Goal: Use online tool/utility: Use online tool/utility

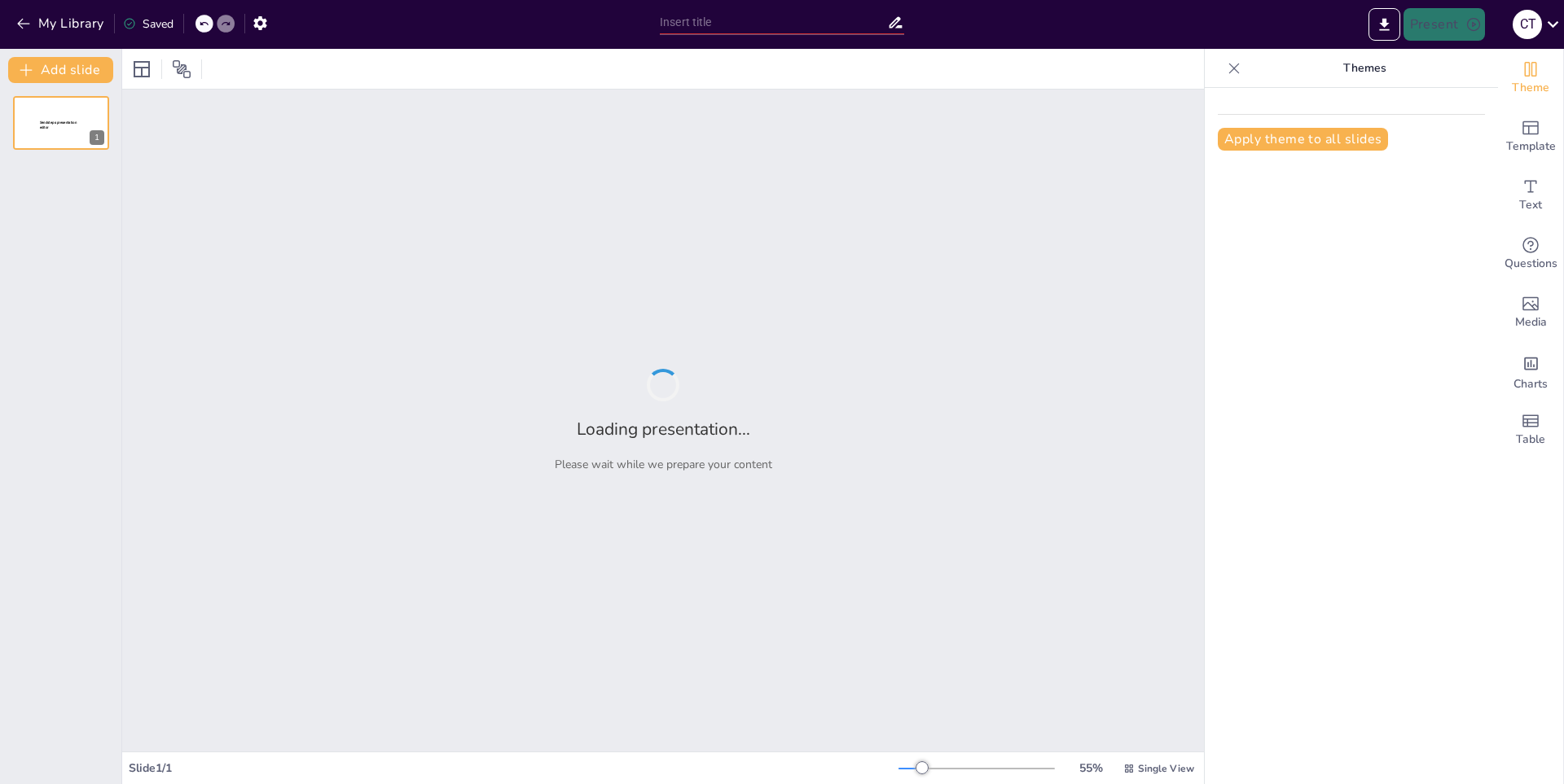
type input "Explorando el Mundo de las Mascotas: 10 Módulos Esenciales"
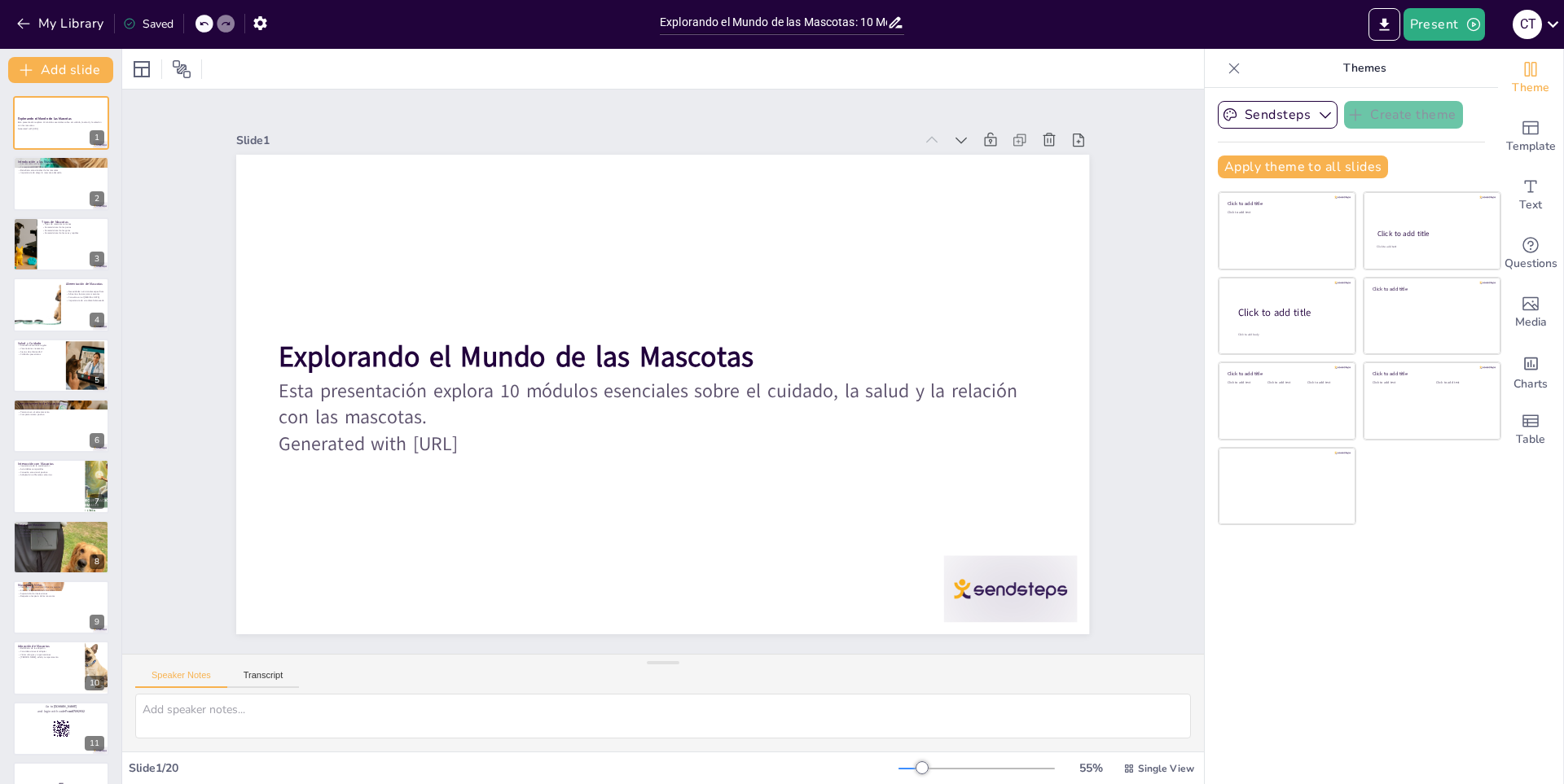
checkbox input "true"
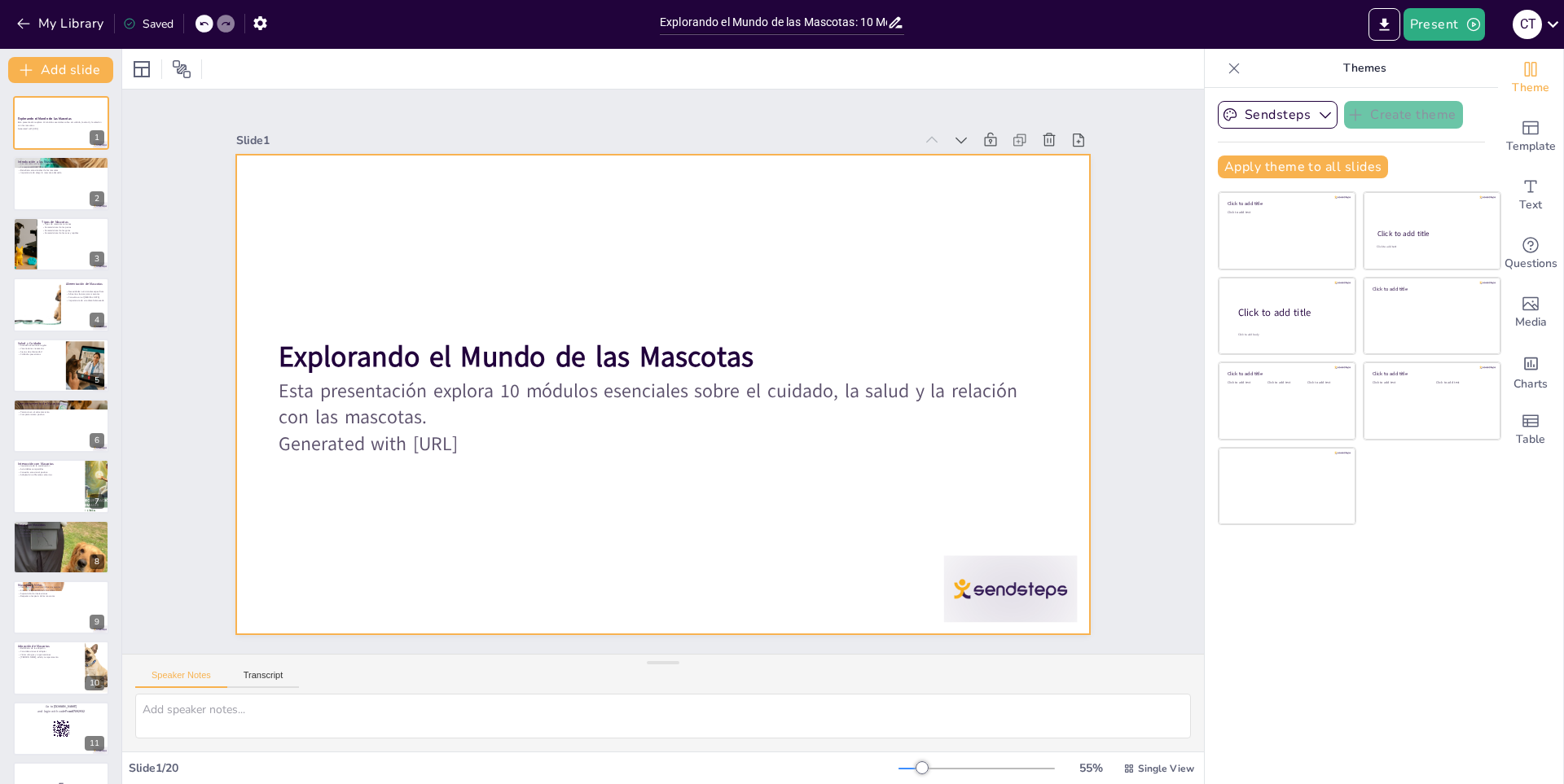
checkbox input "true"
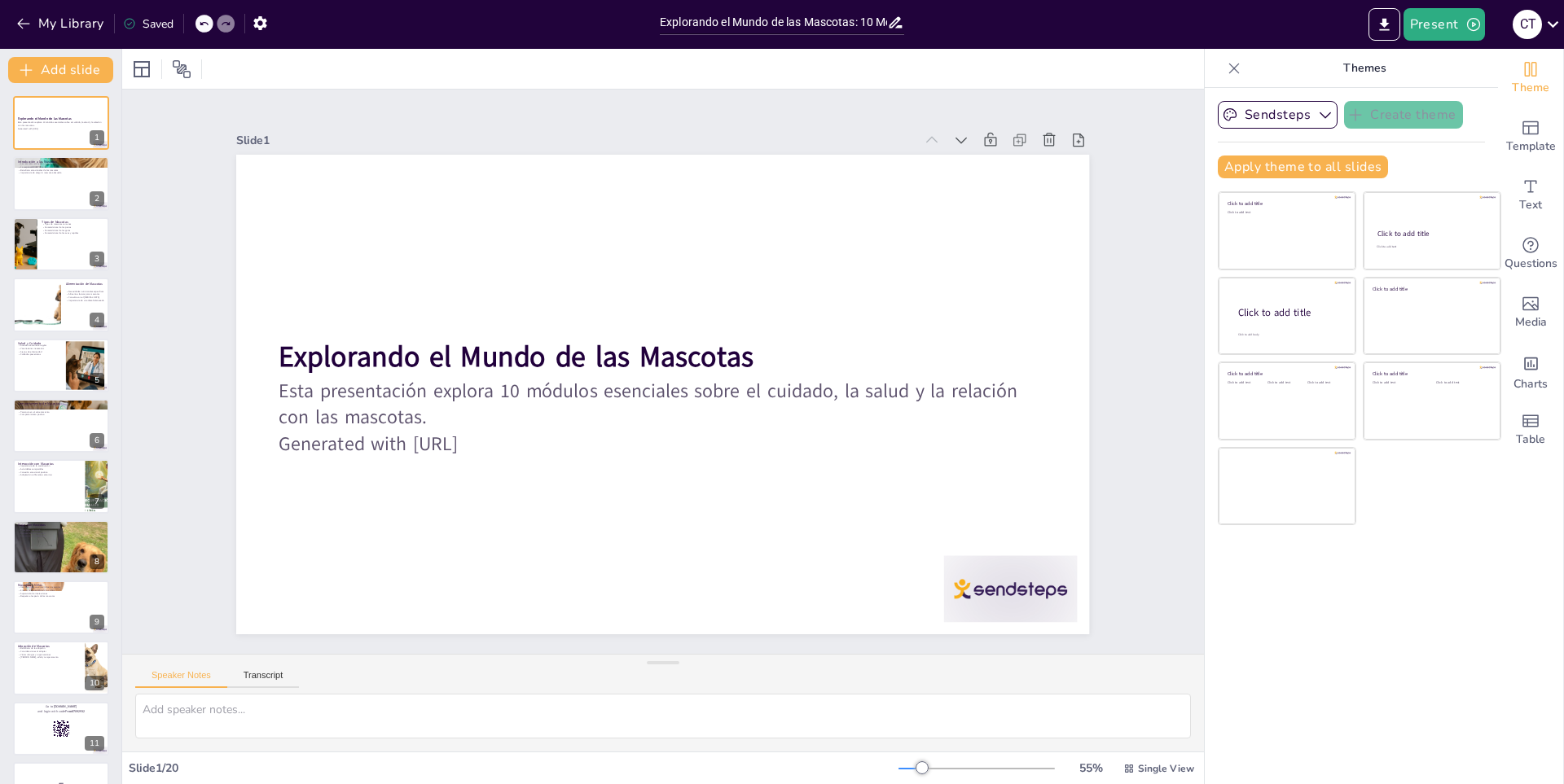
checkbox input "true"
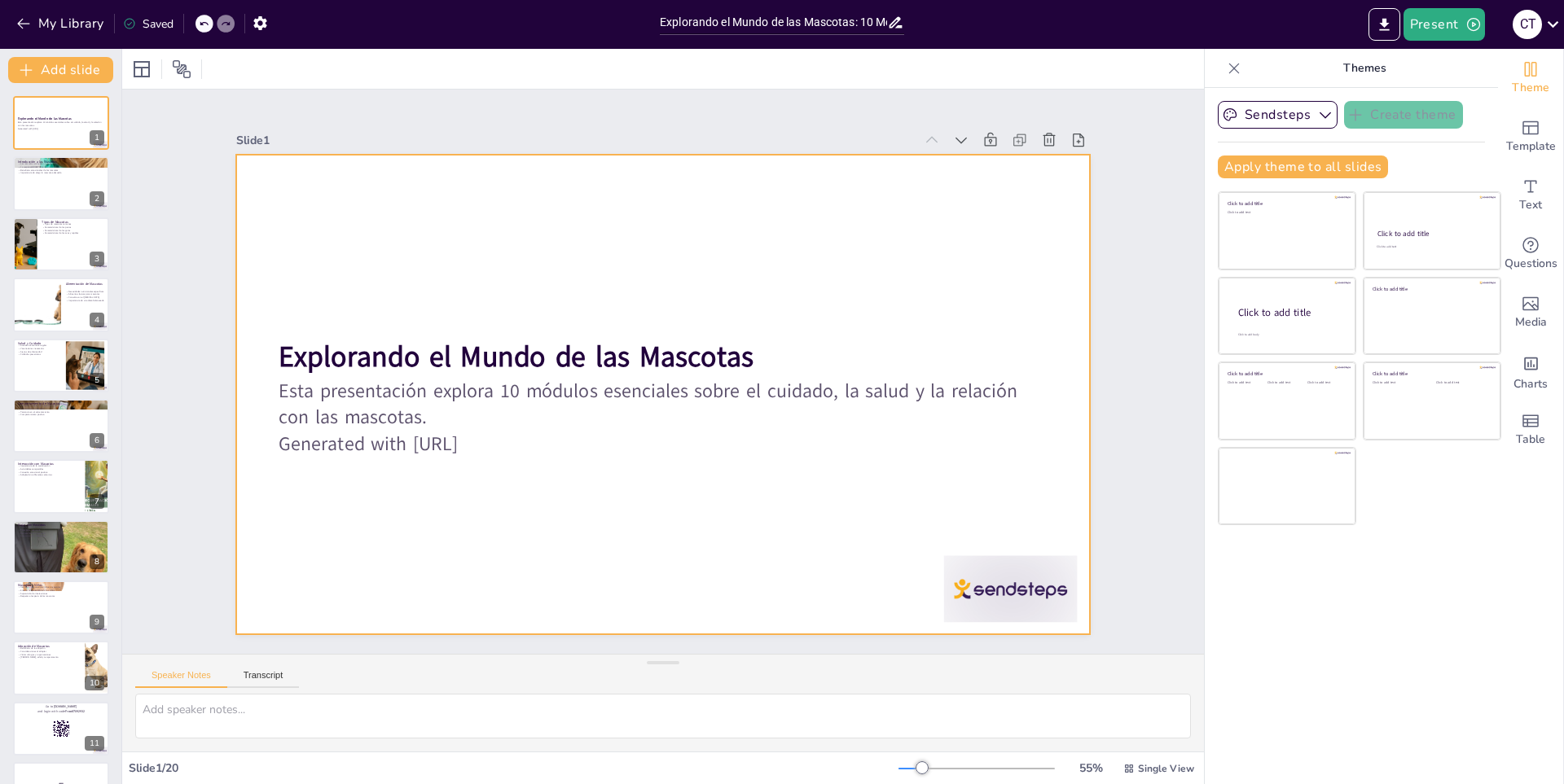
checkbox input "true"
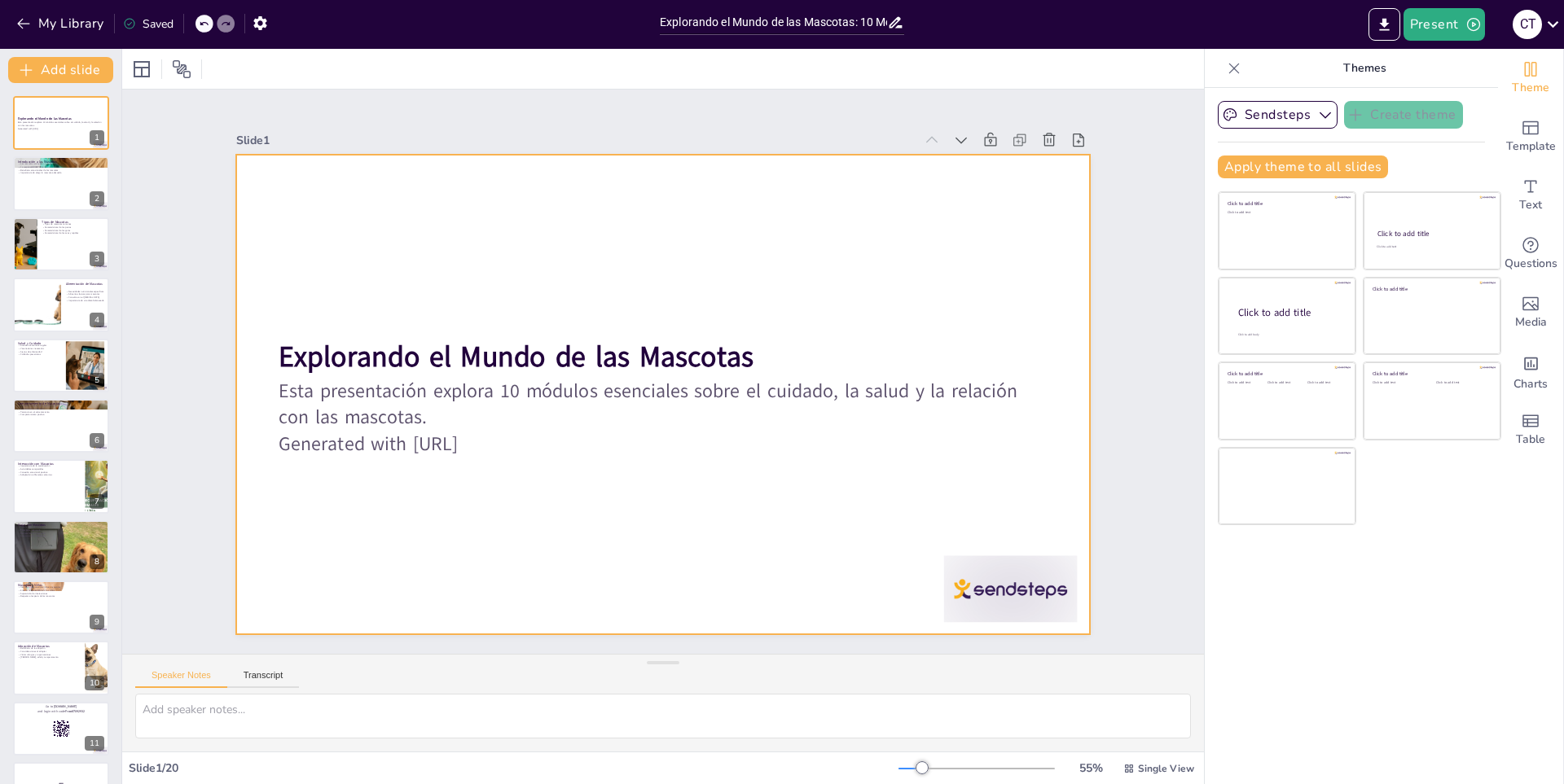
checkbox input "true"
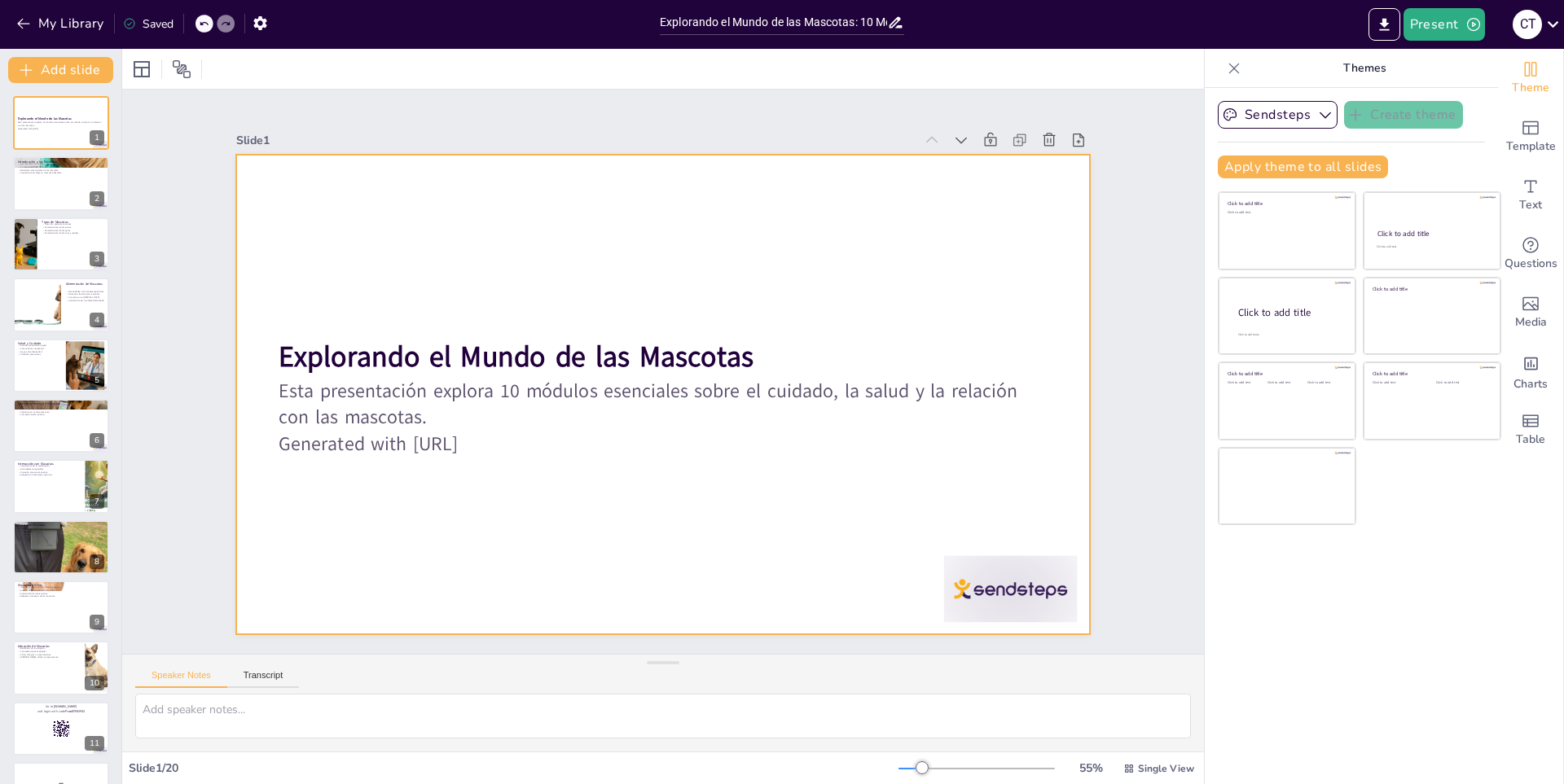
checkbox input "true"
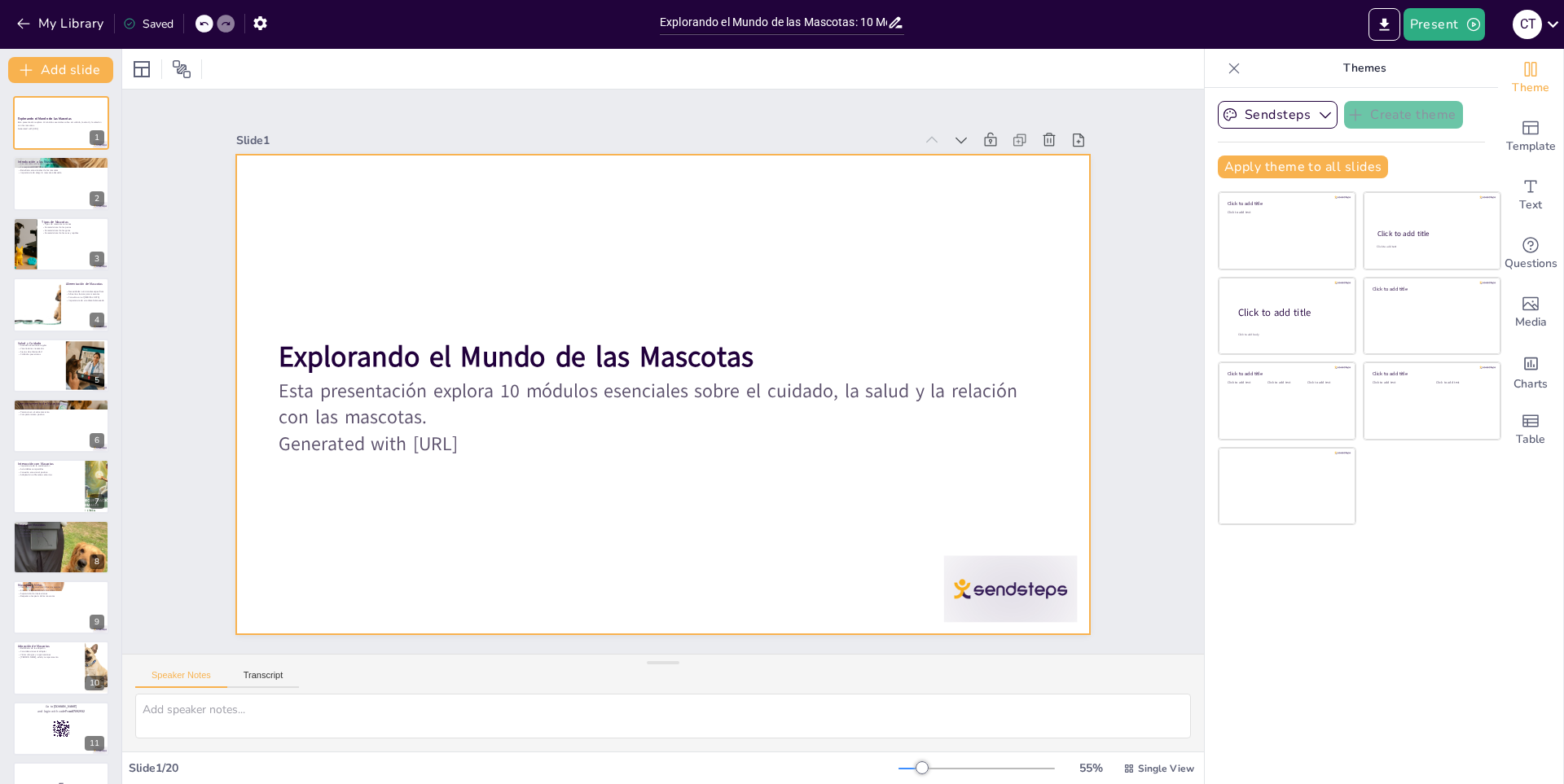
checkbox input "true"
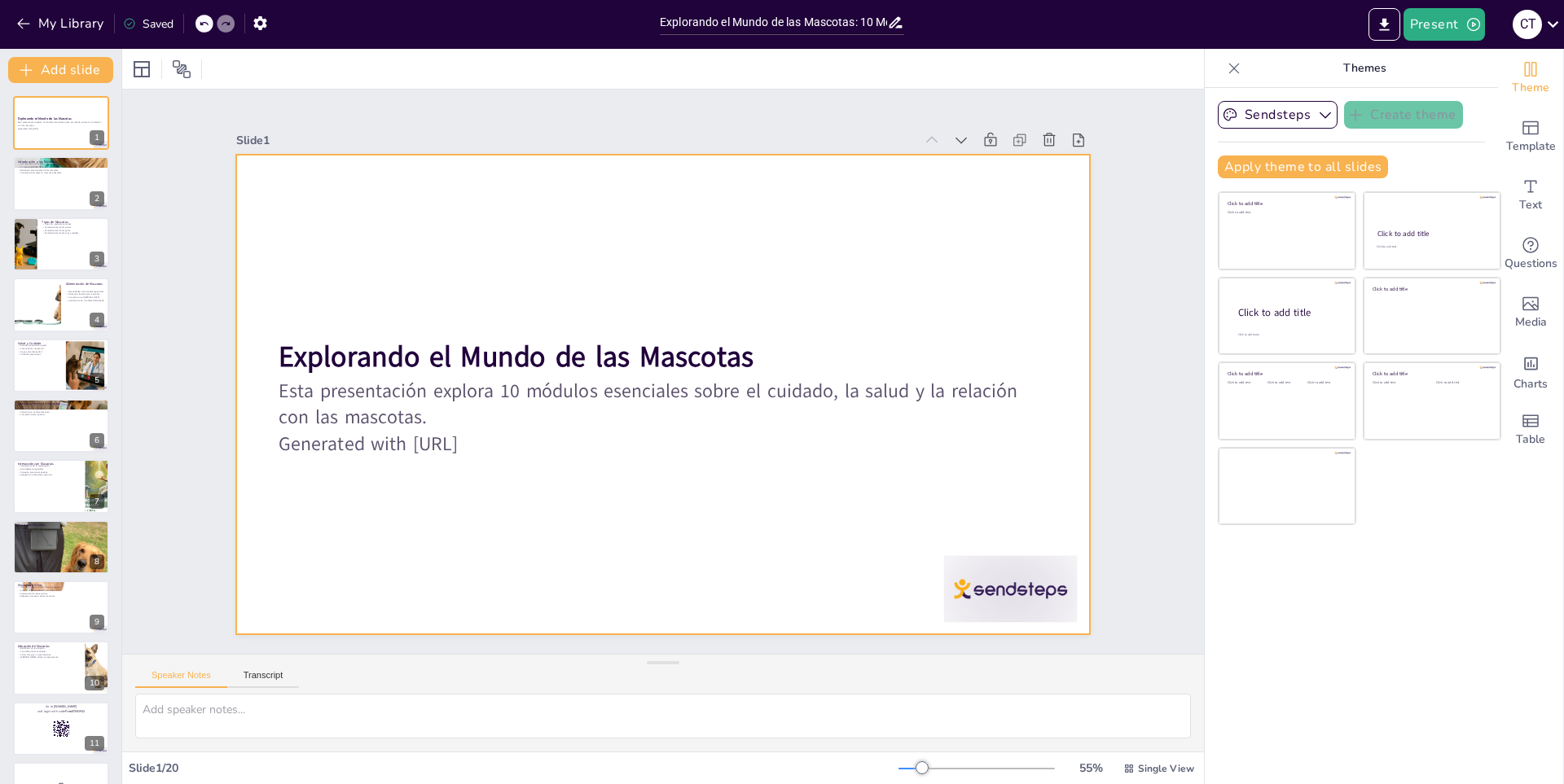
checkbox input "true"
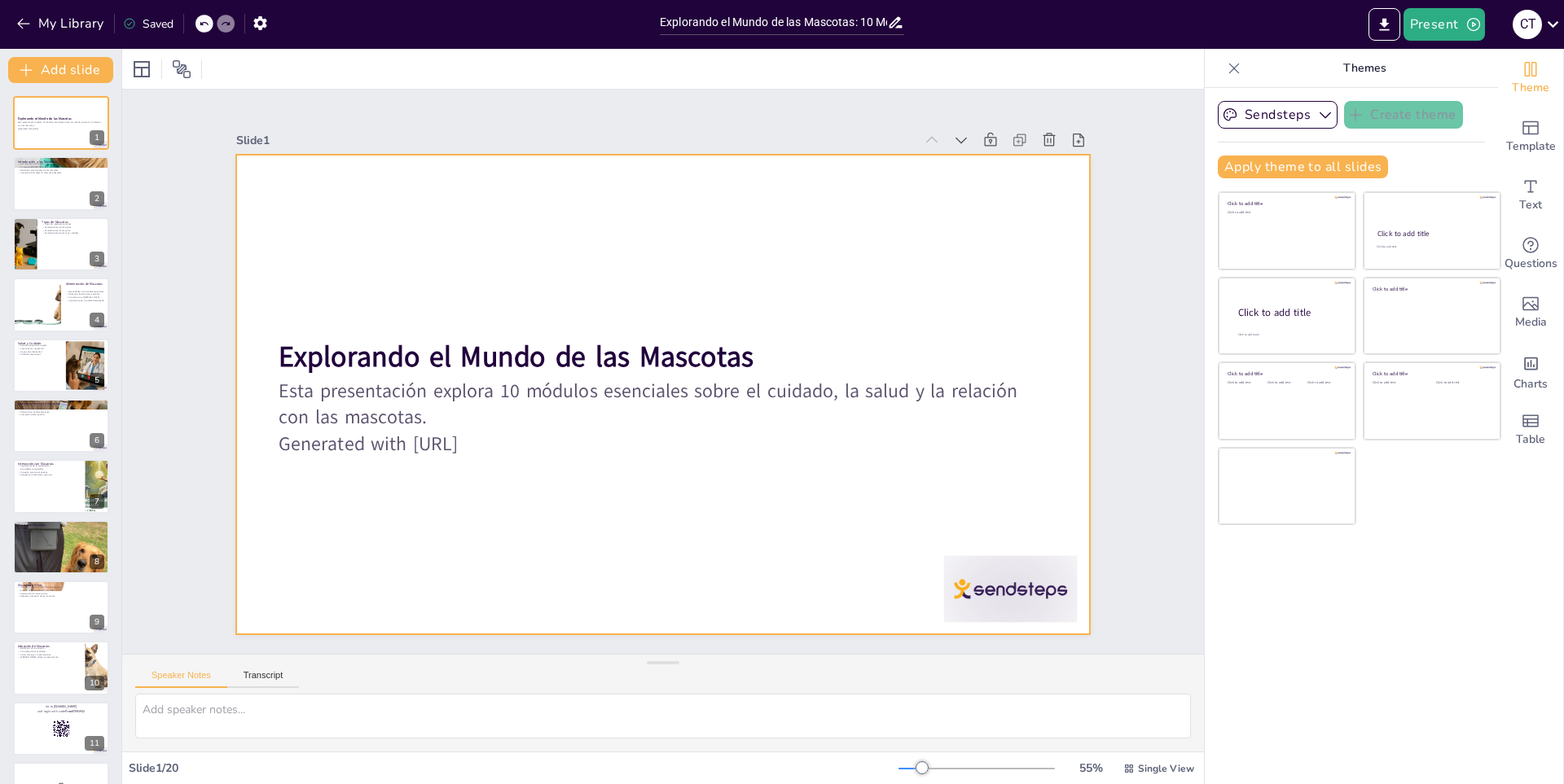
checkbox input "true"
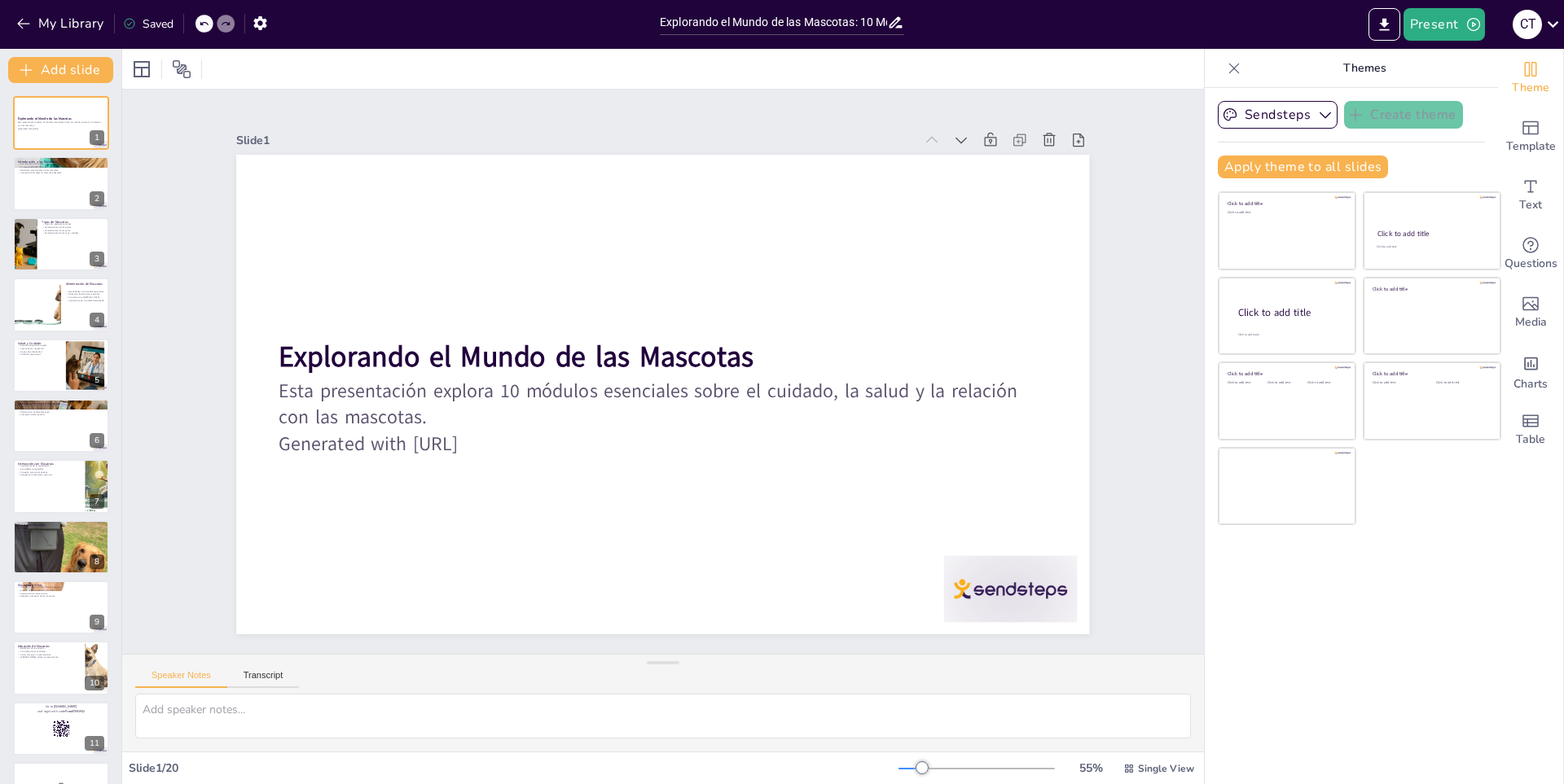
checkbox input "true"
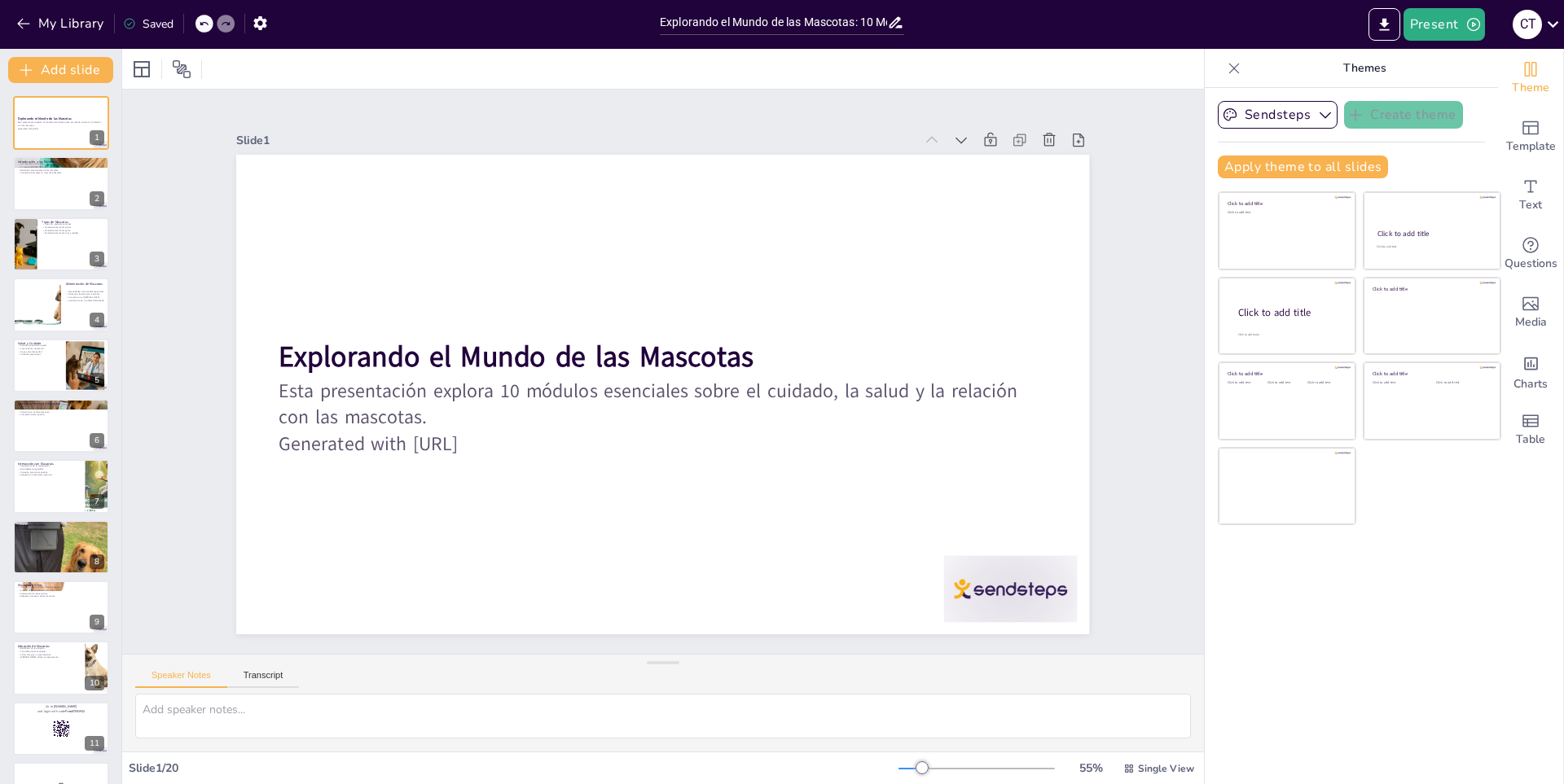
checkbox input "true"
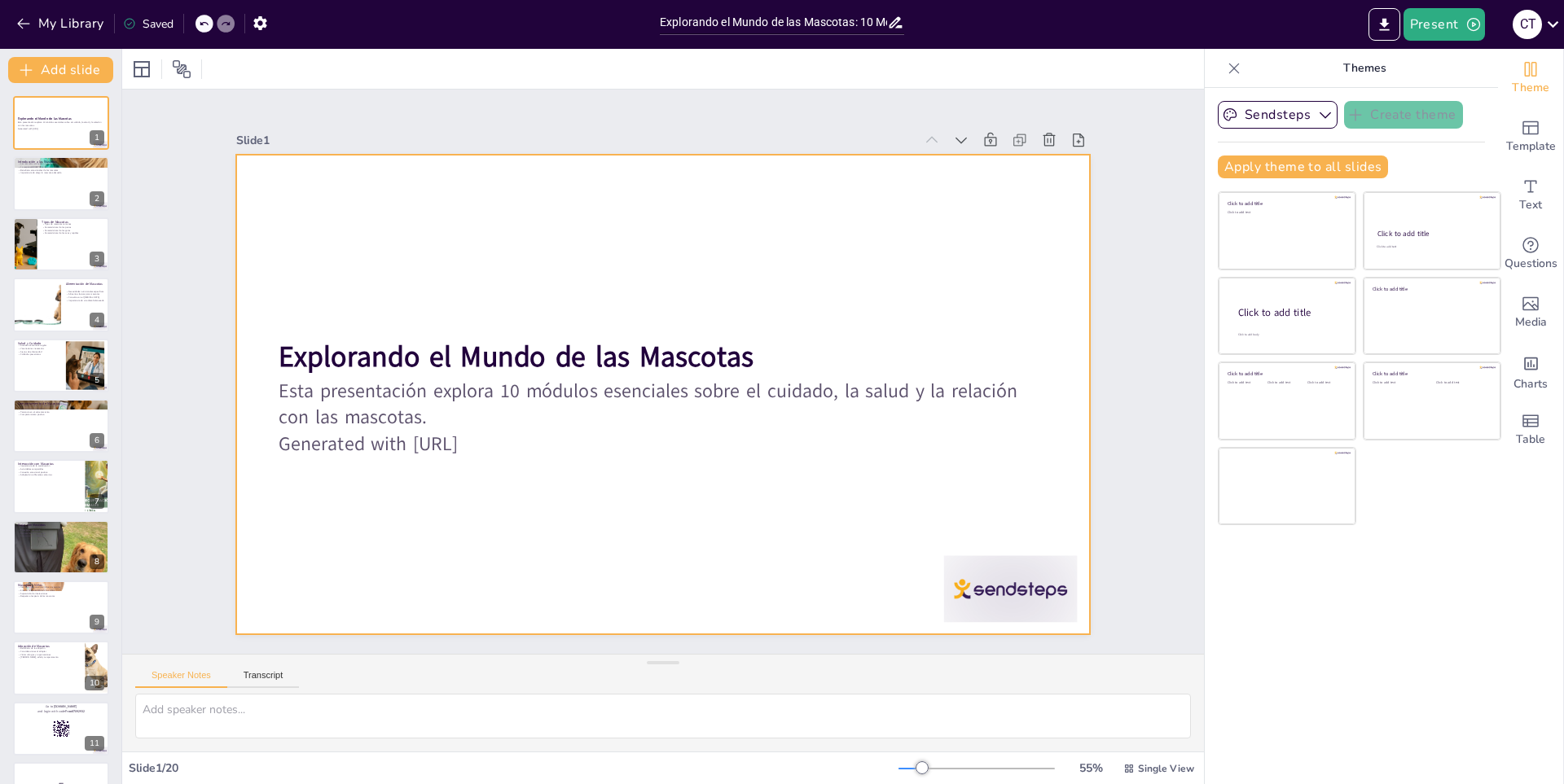
checkbox input "true"
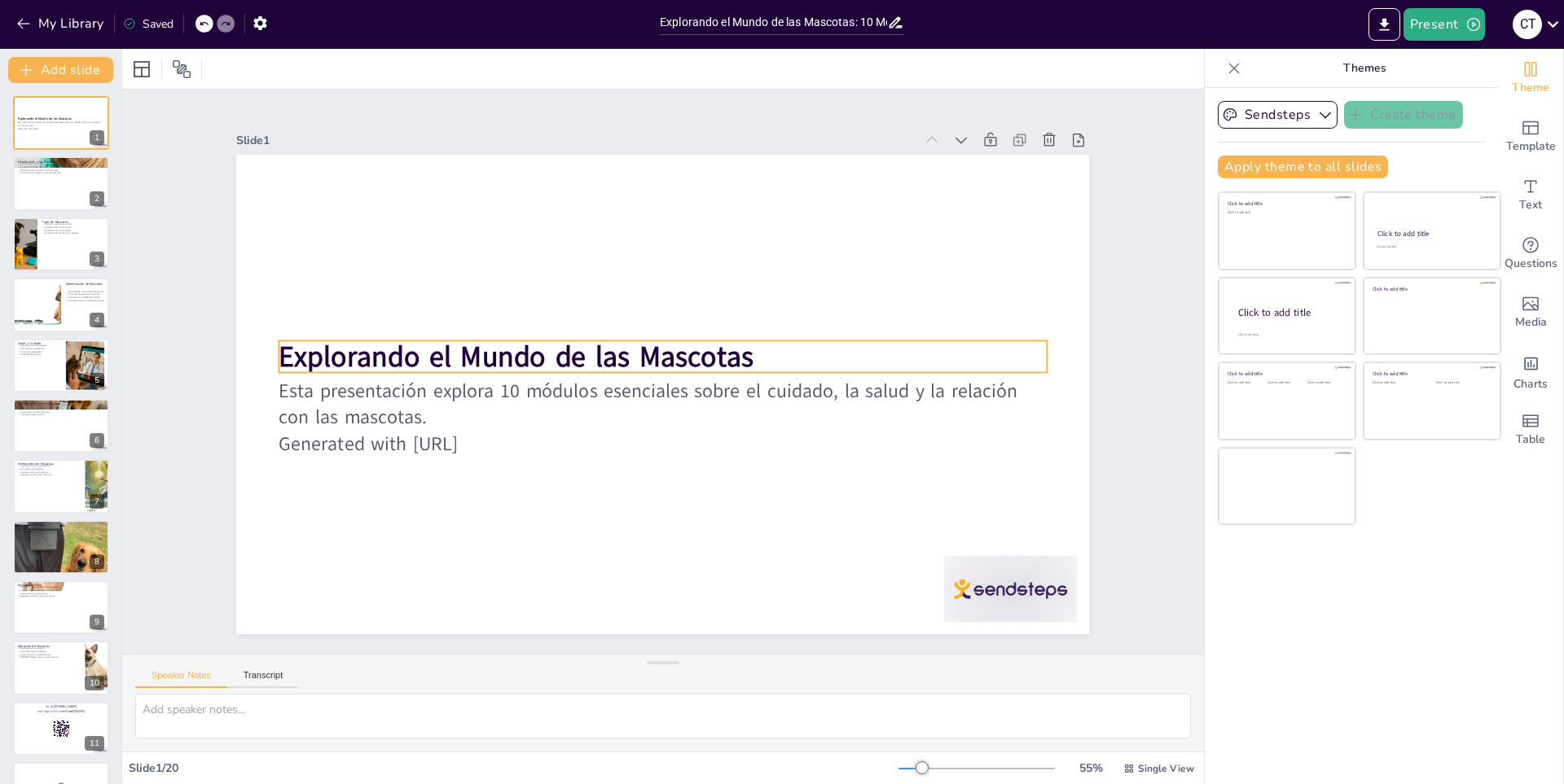
checkbox input "true"
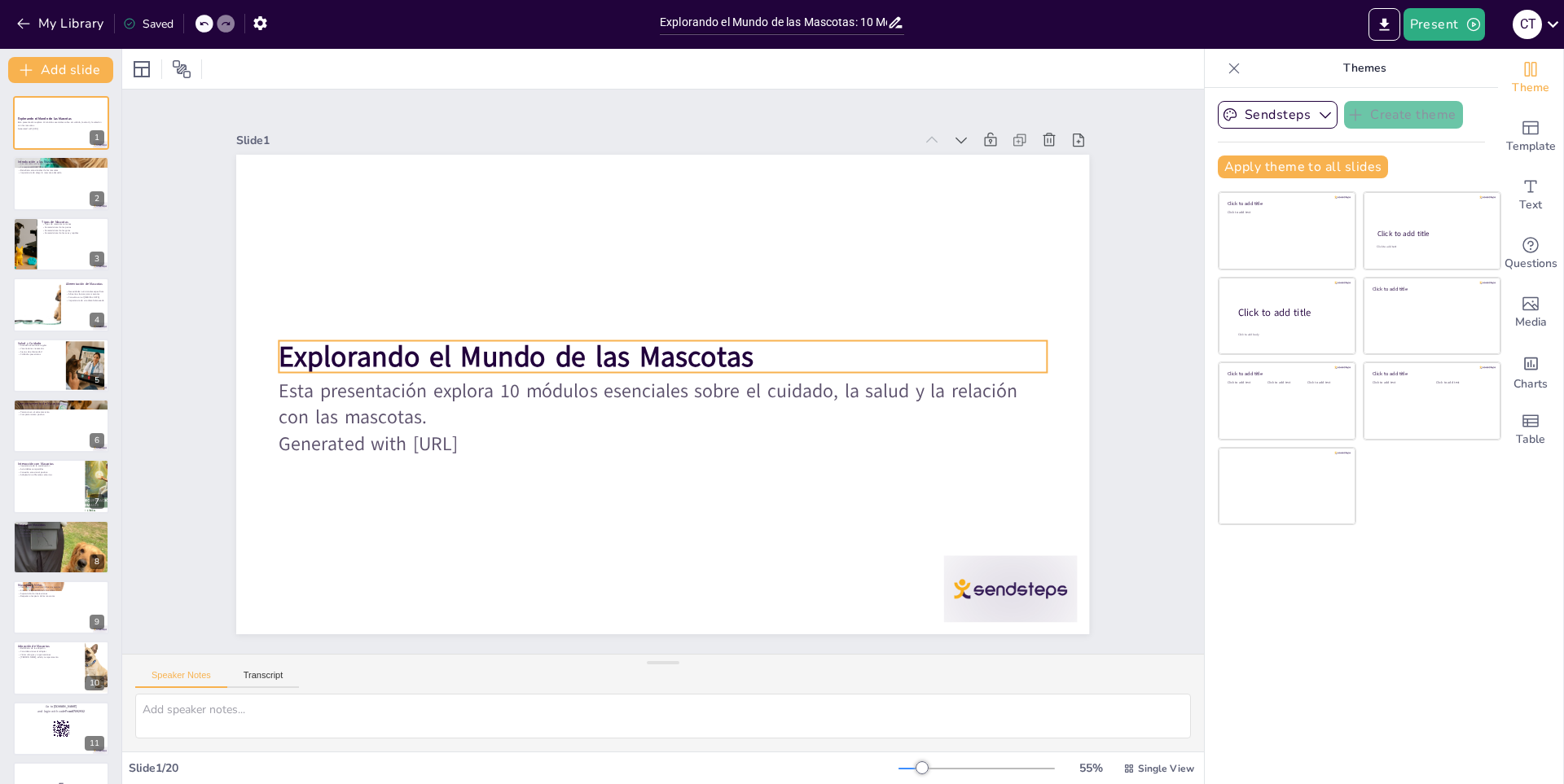
checkbox input "true"
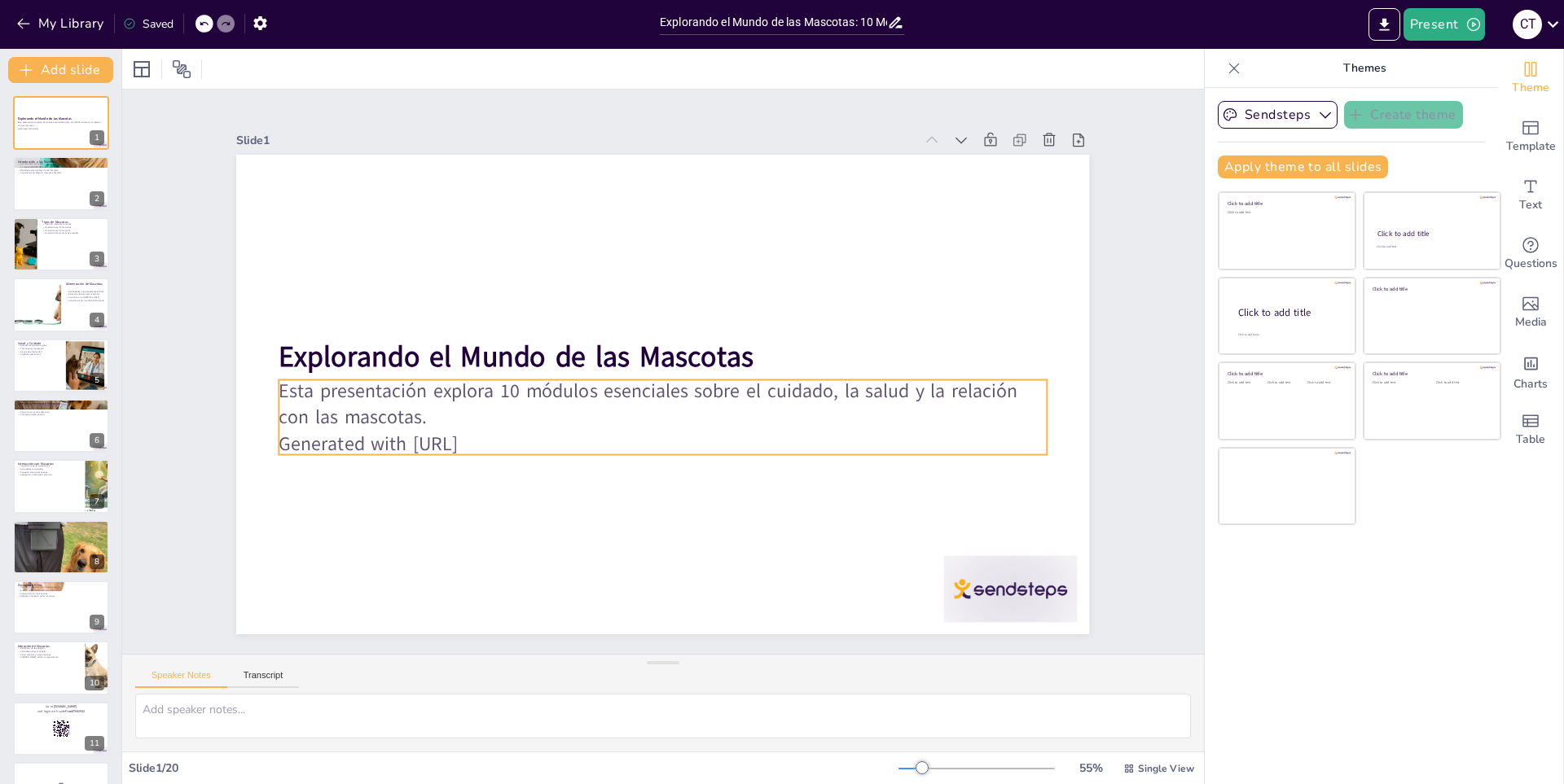
checkbox input "true"
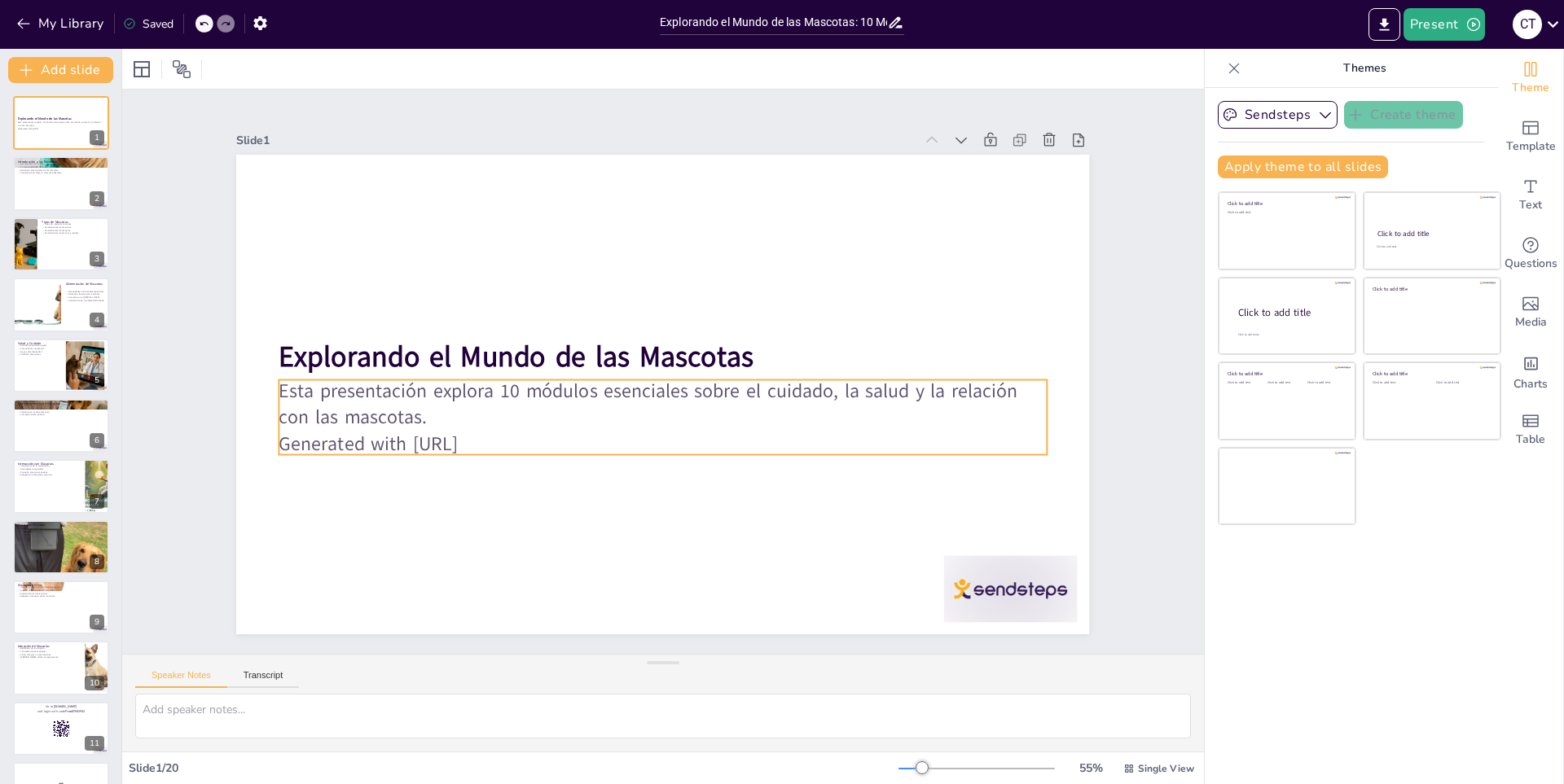
checkbox input "true"
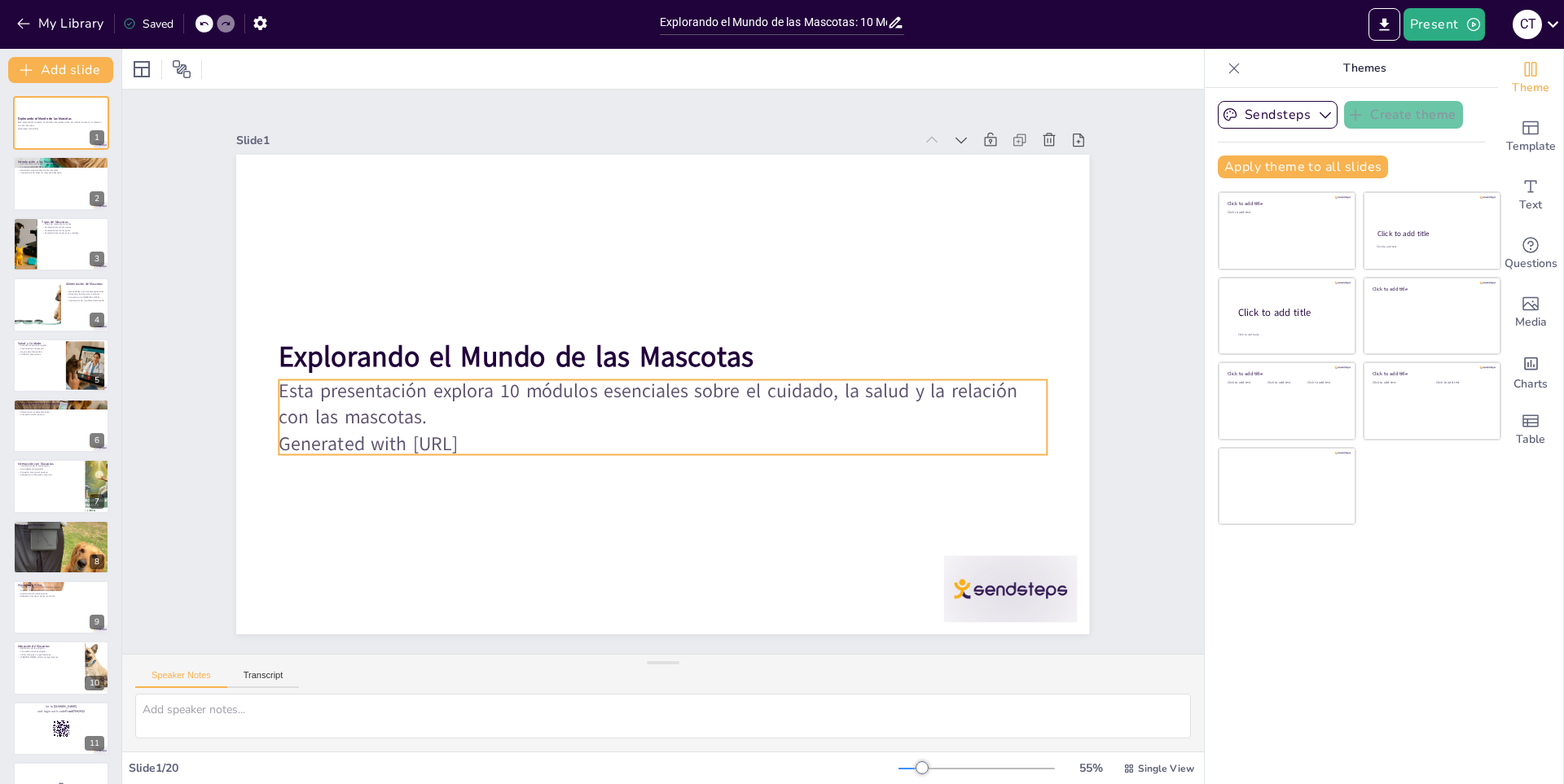
checkbox input "true"
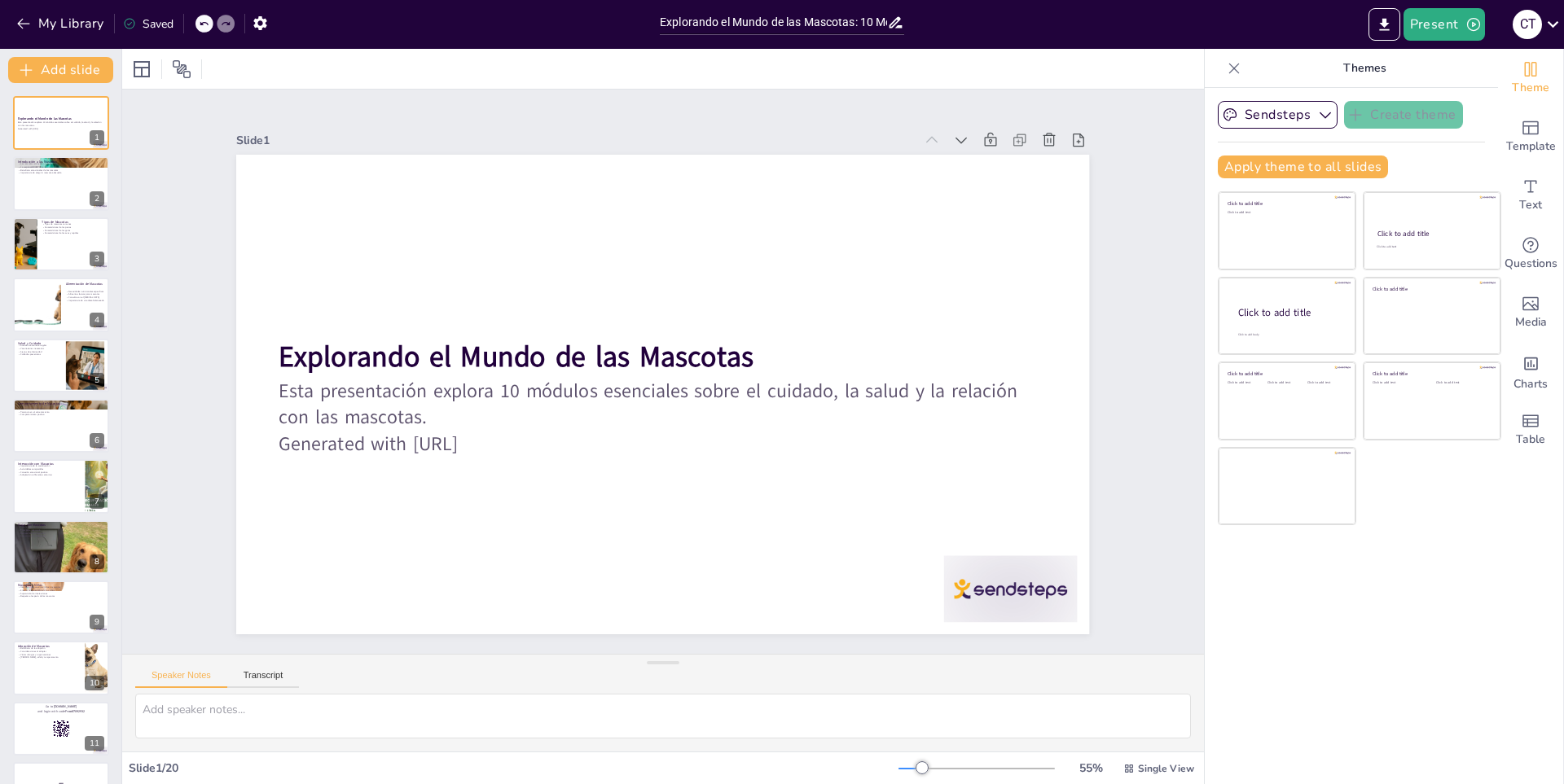
checkbox input "true"
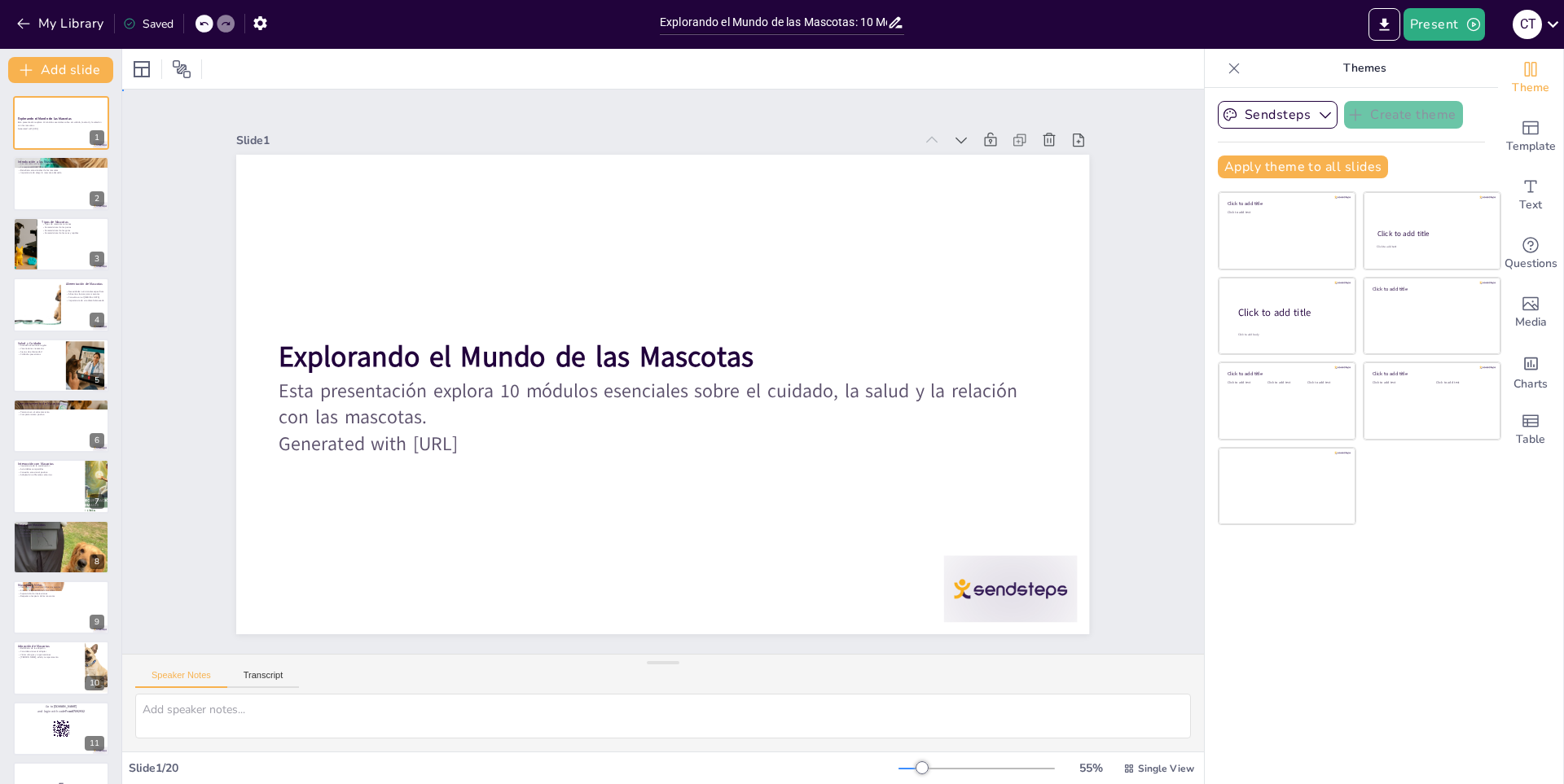
click at [1129, 269] on div "Slide 1 Explorando el Mundo de las Mascotas Esta presentación explora 10 módulo…" at bounding box center [663, 373] width 1203 height 872
checkbox input "true"
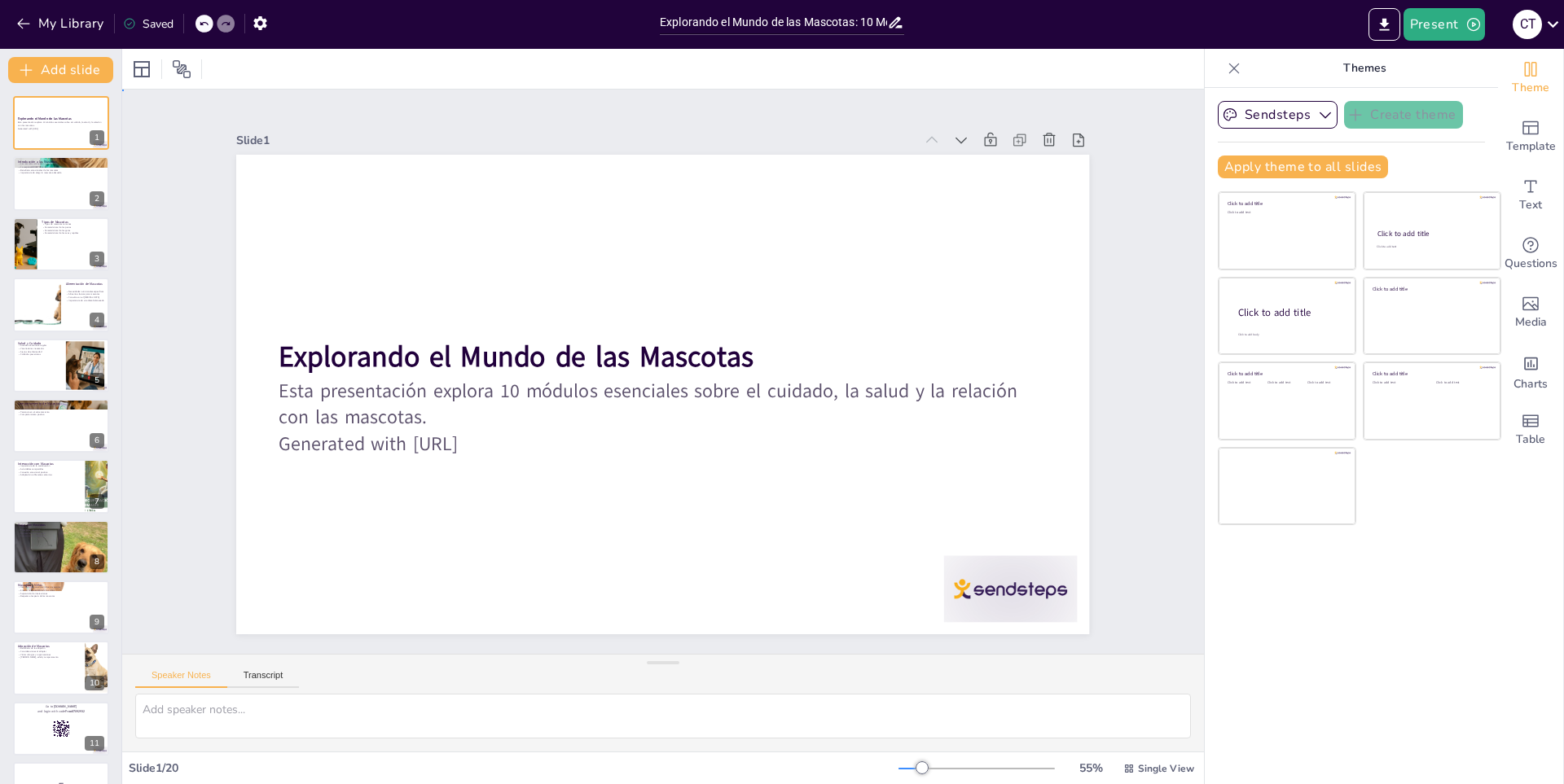
checkbox input "true"
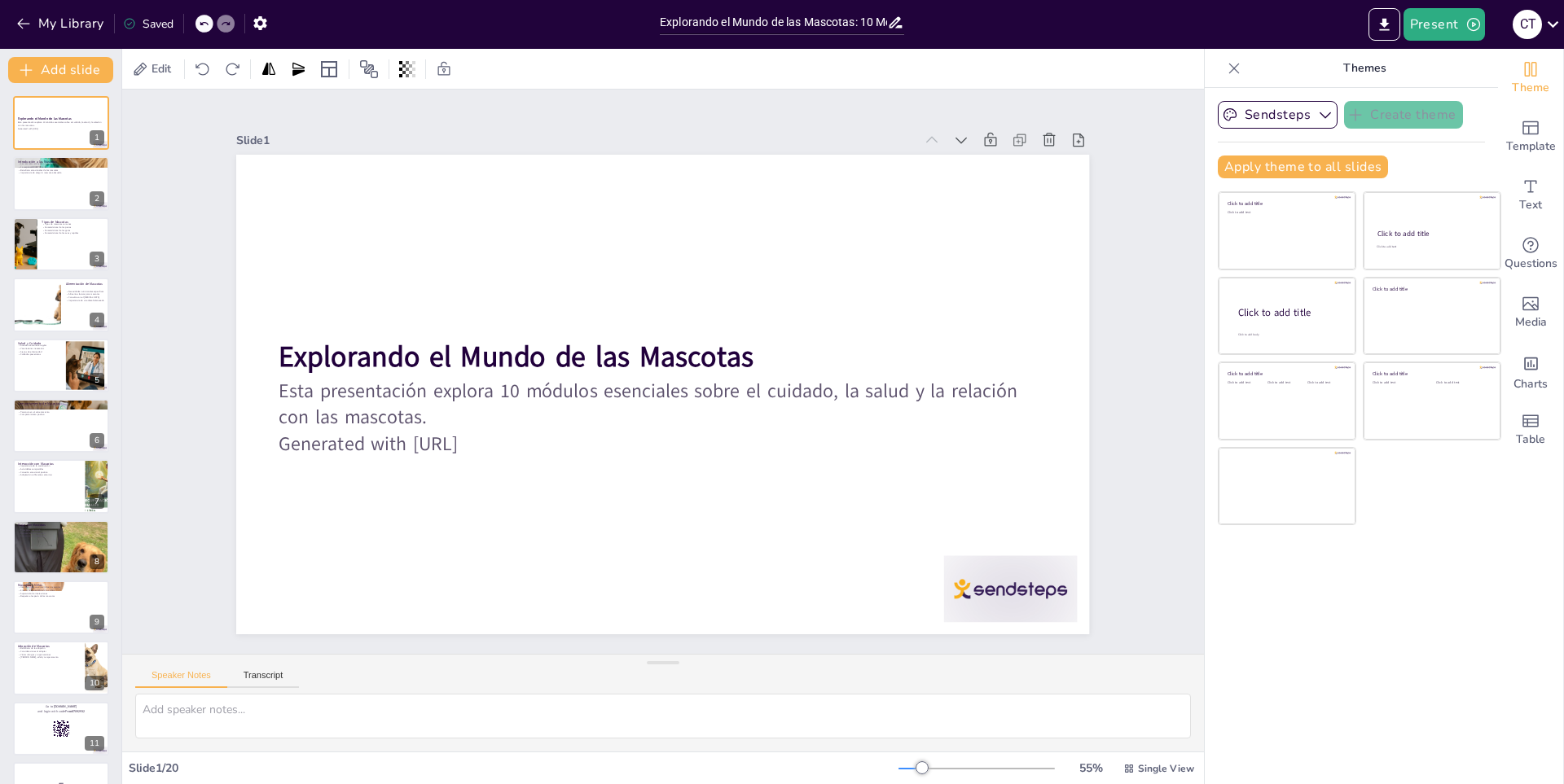
checkbox input "true"
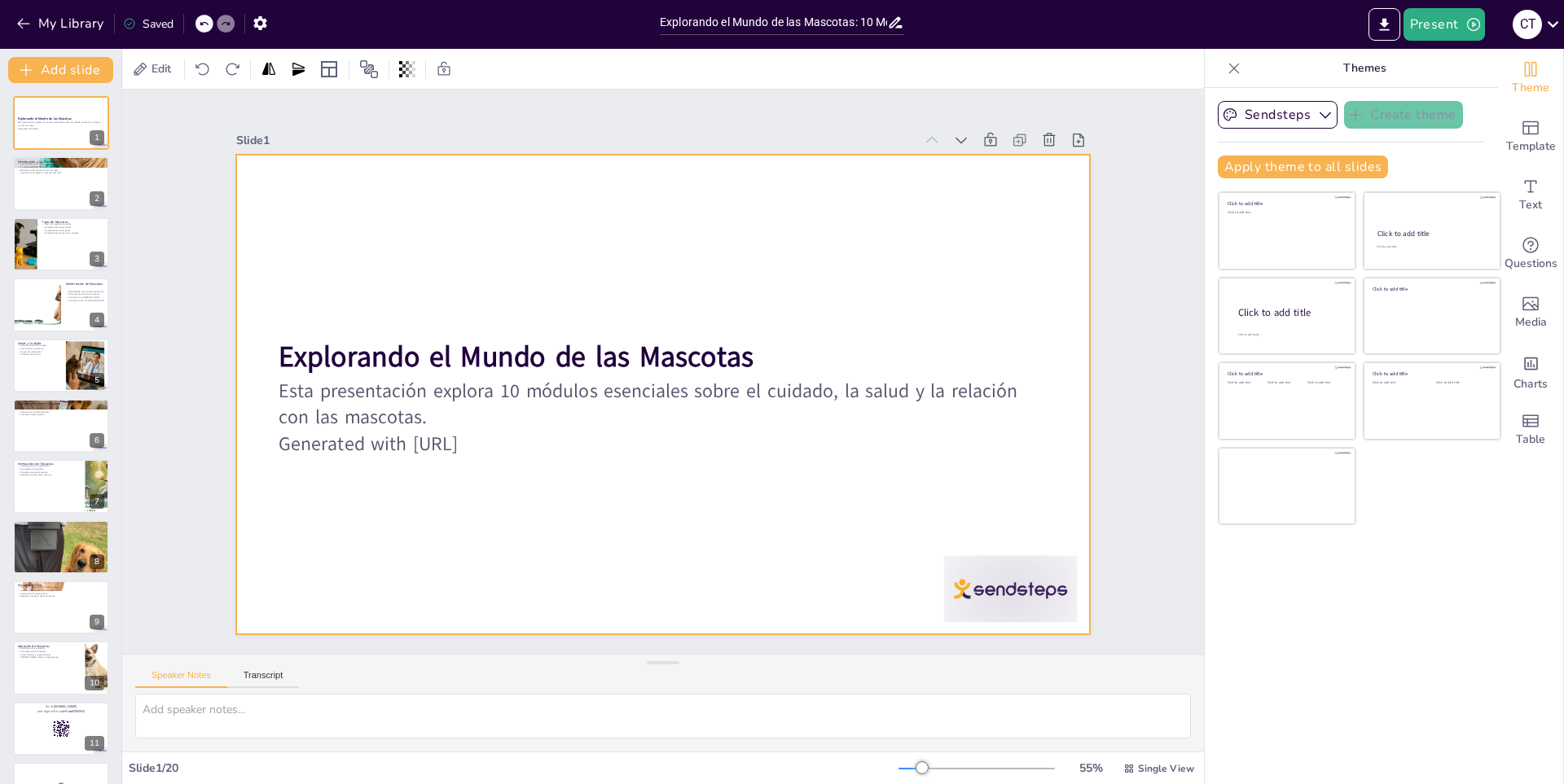
checkbox input "true"
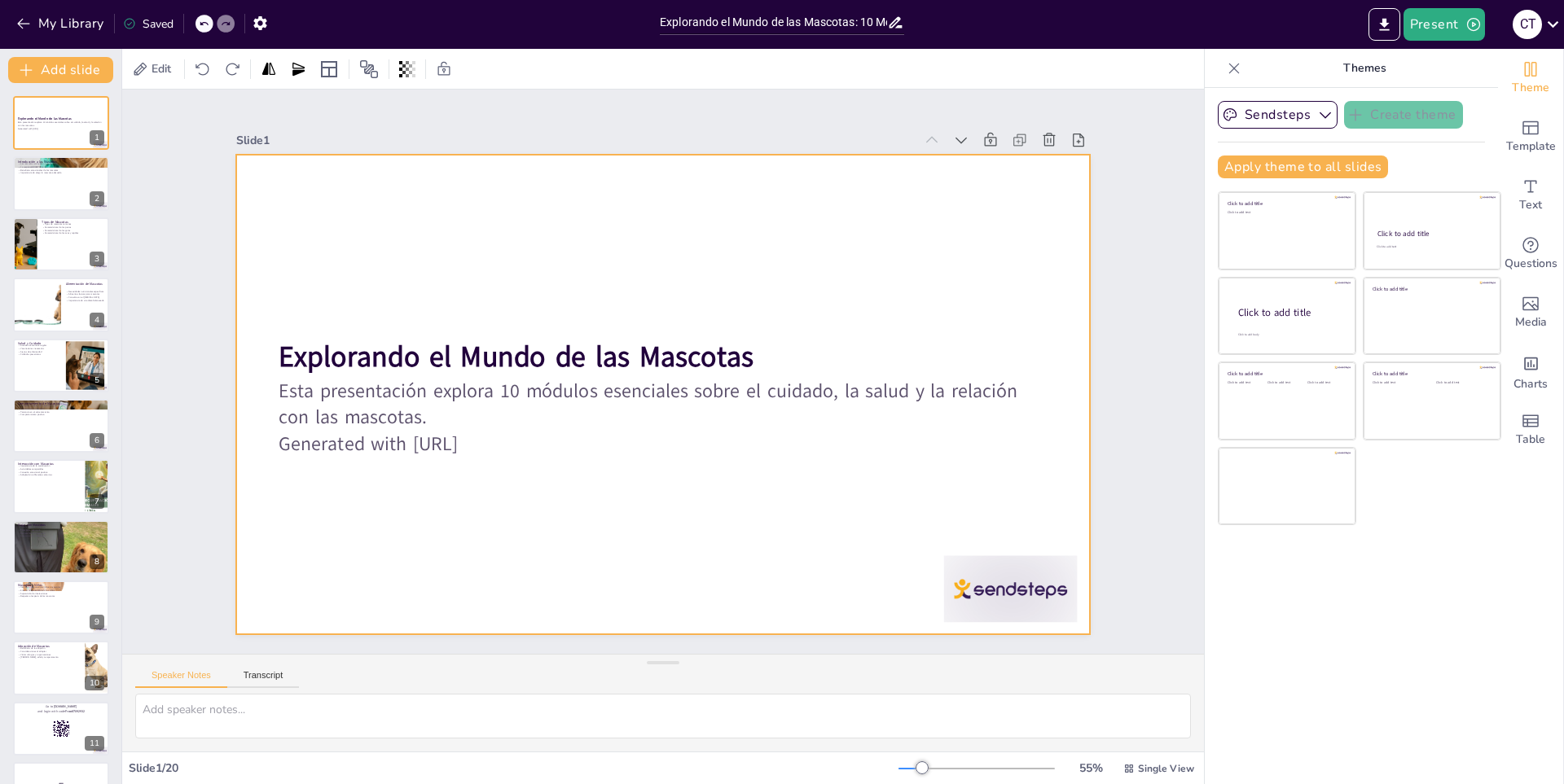
checkbox input "true"
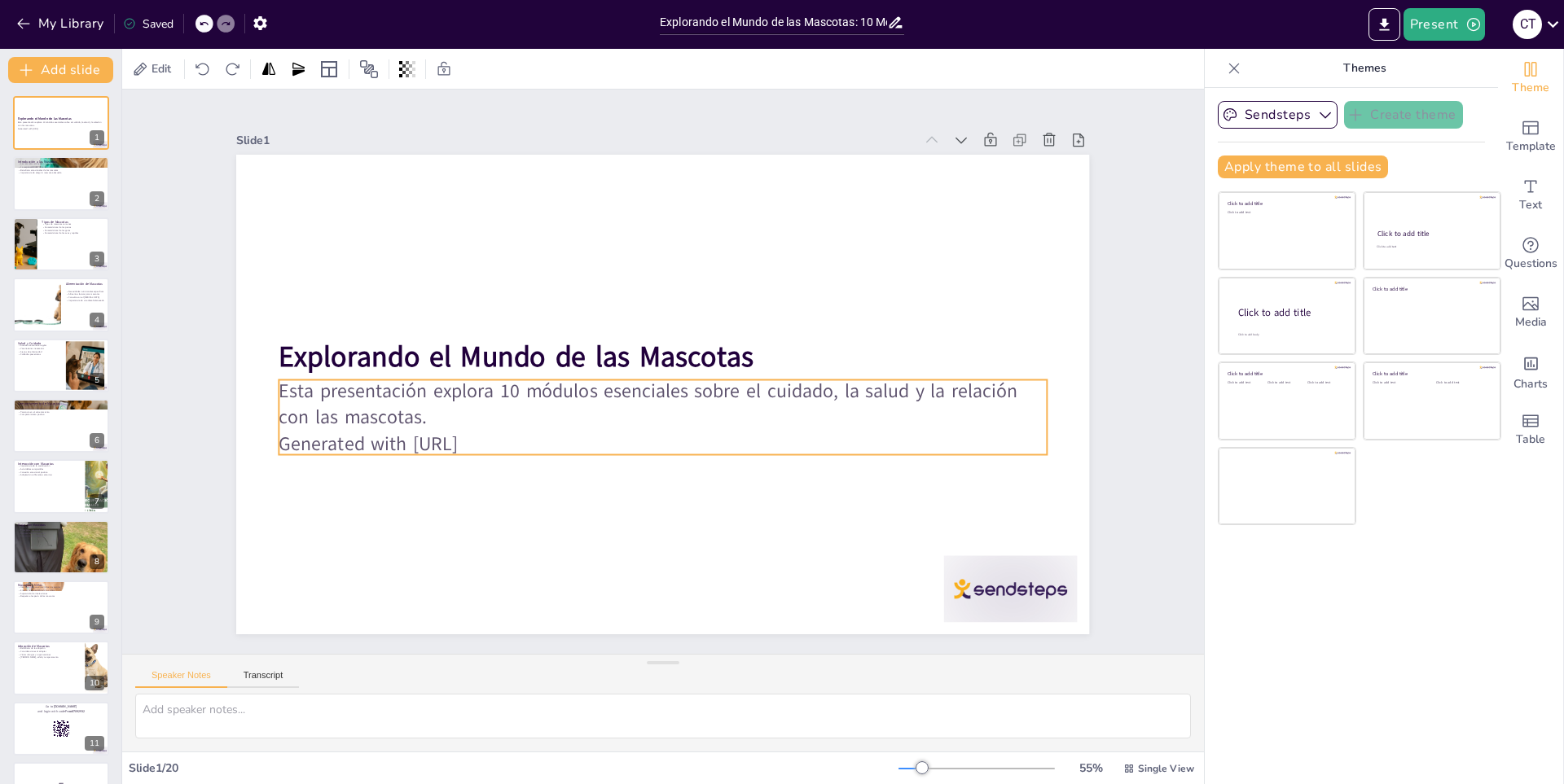
checkbox input "true"
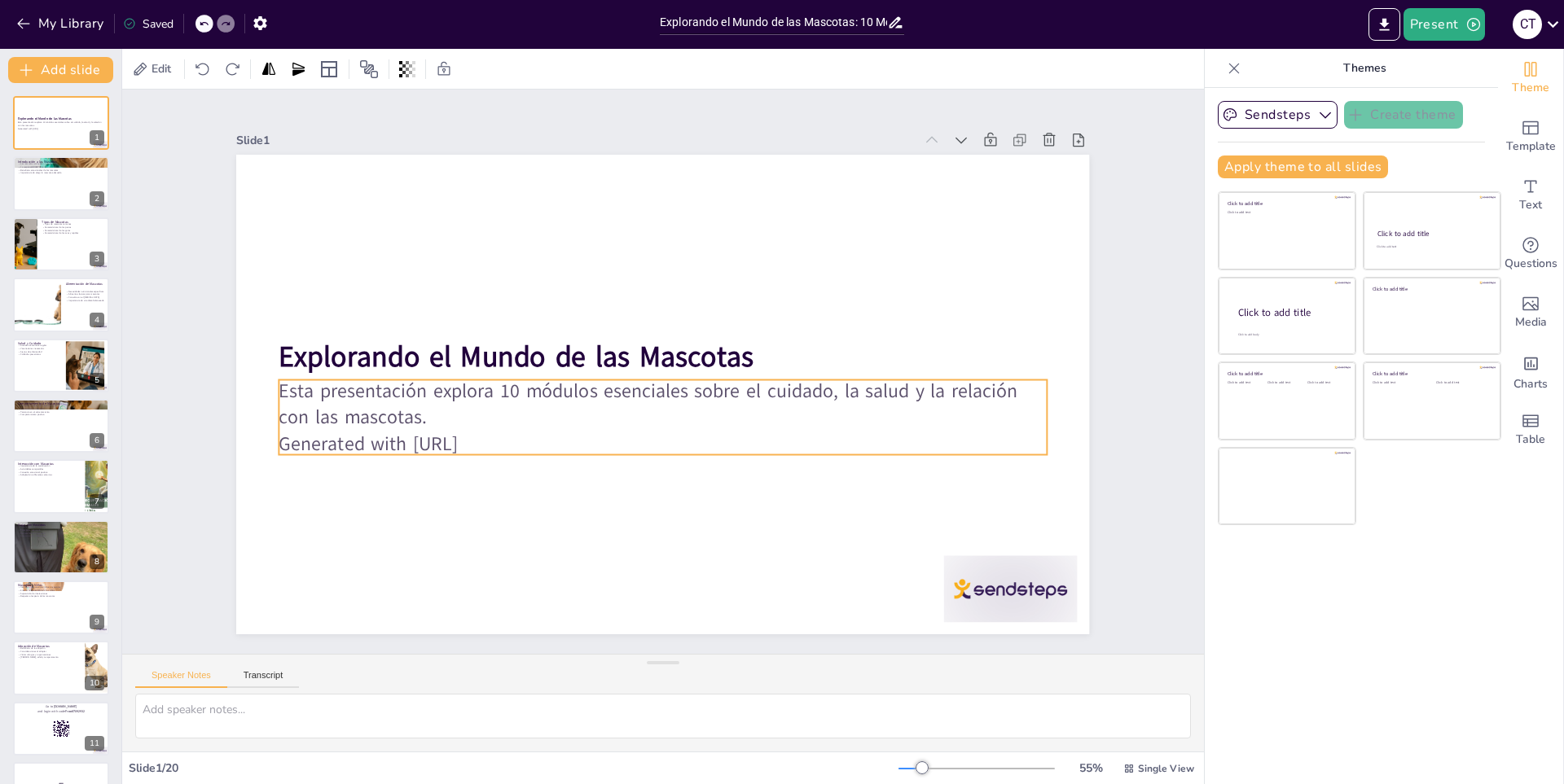
checkbox input "true"
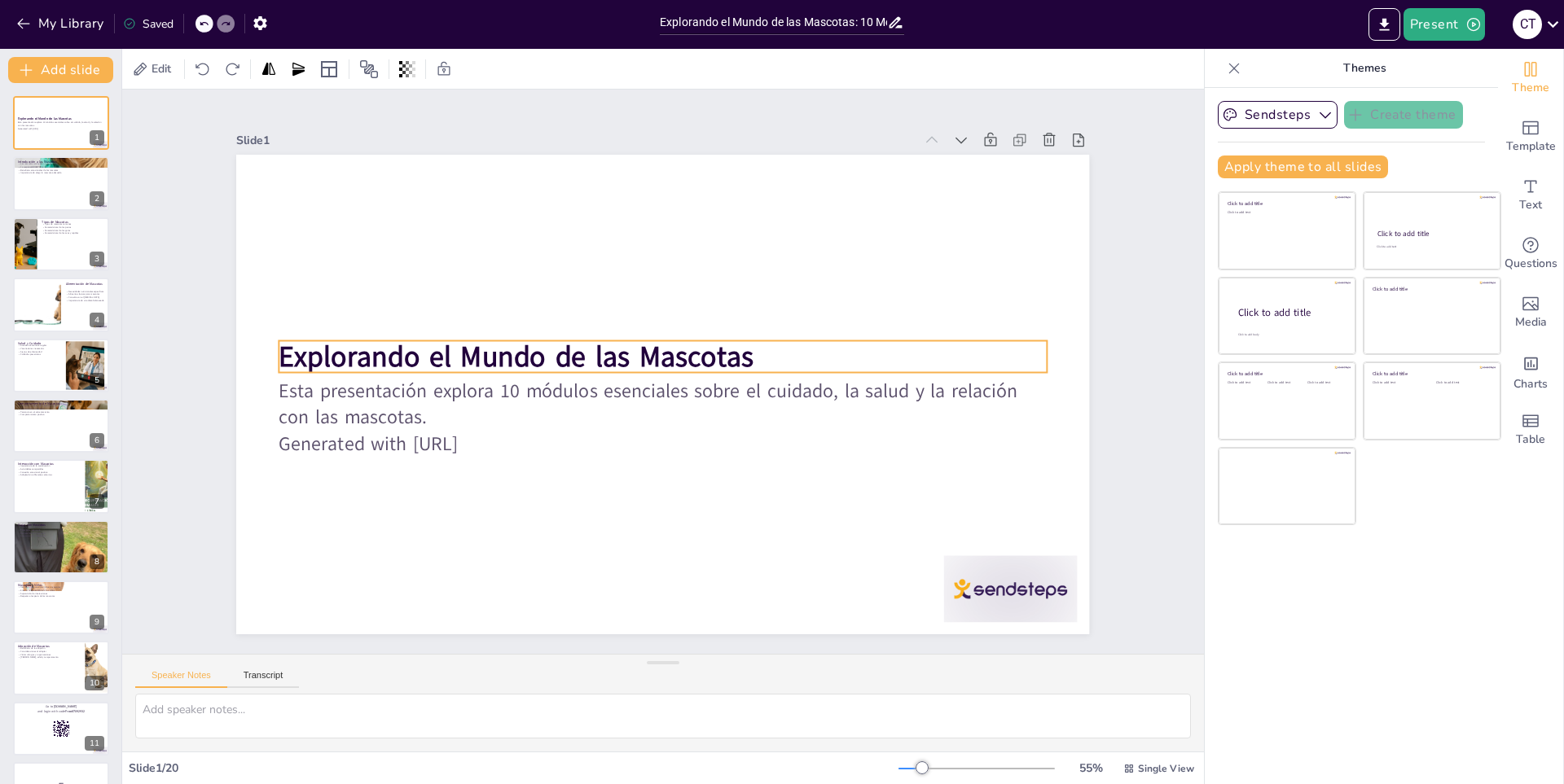
checkbox input "true"
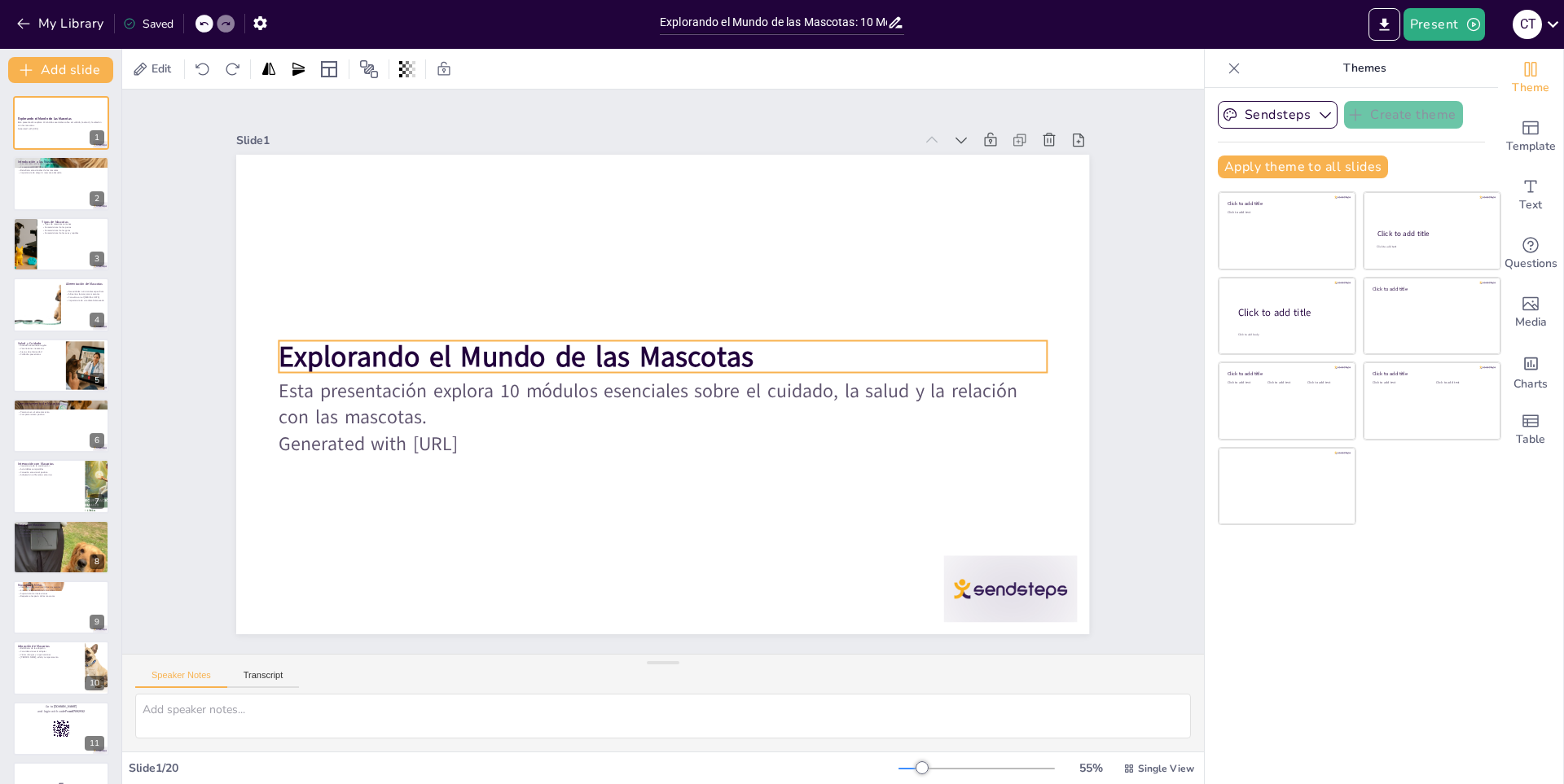
checkbox input "true"
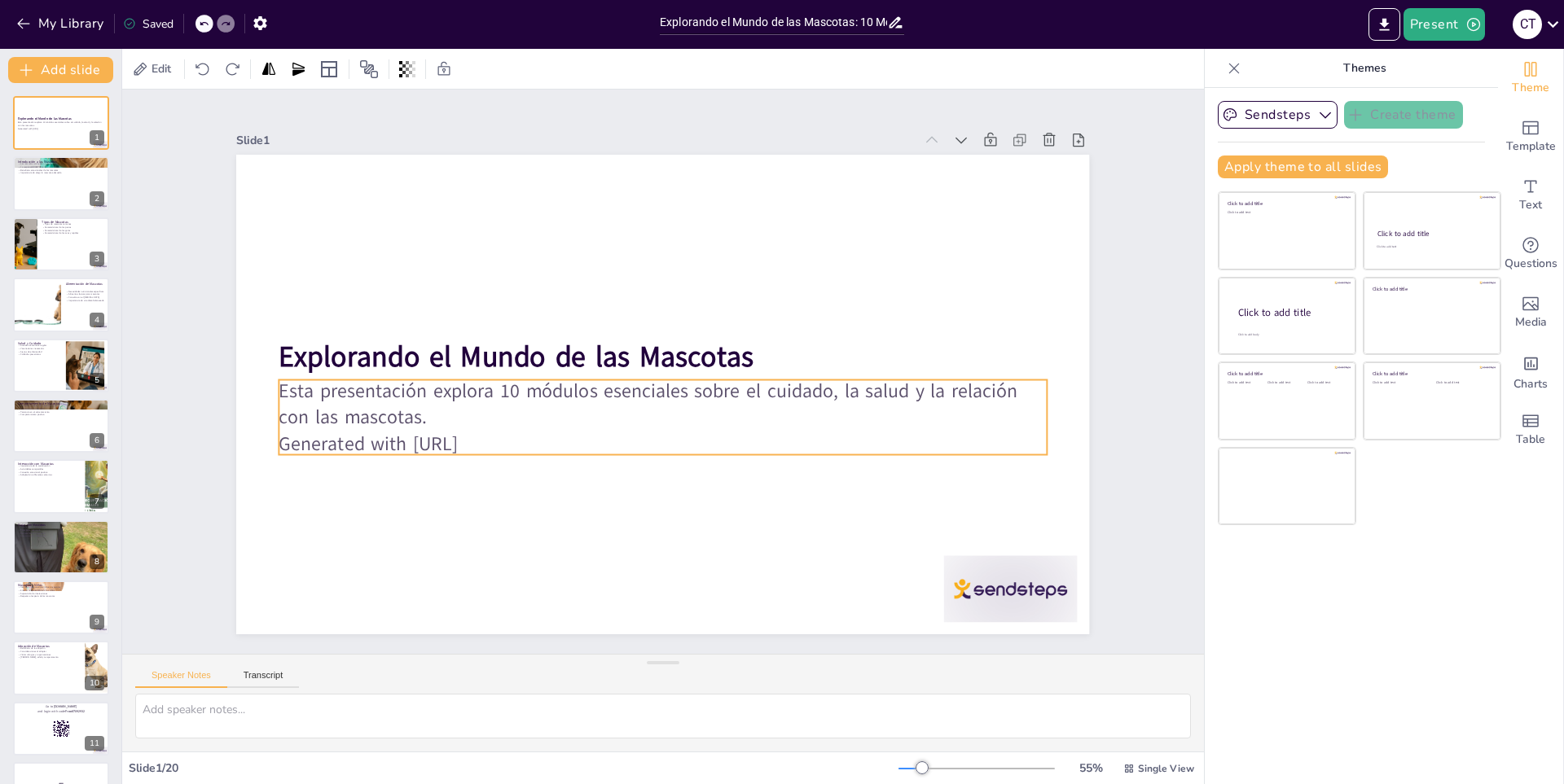
checkbox input "true"
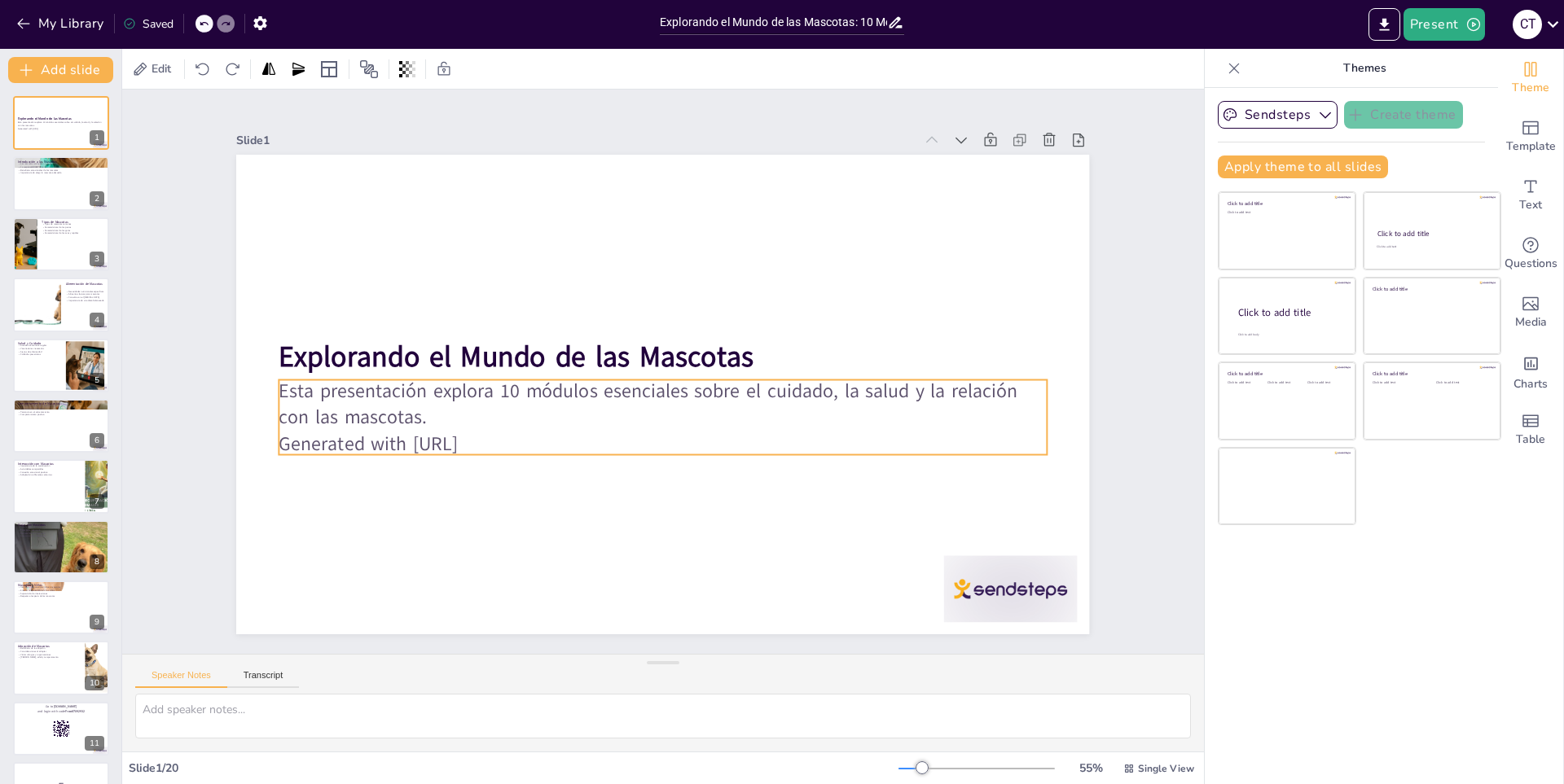
checkbox input "true"
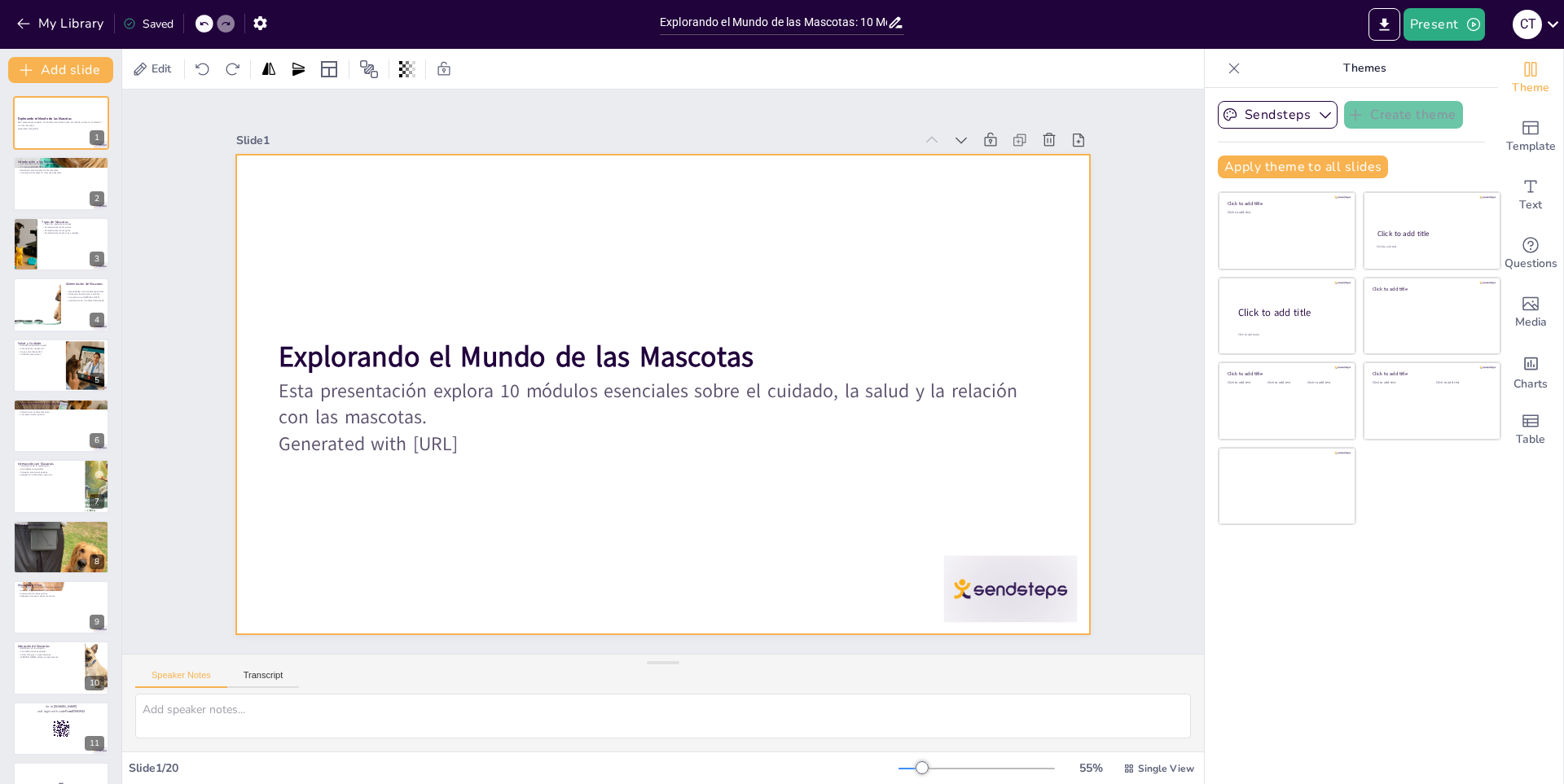
checkbox input "true"
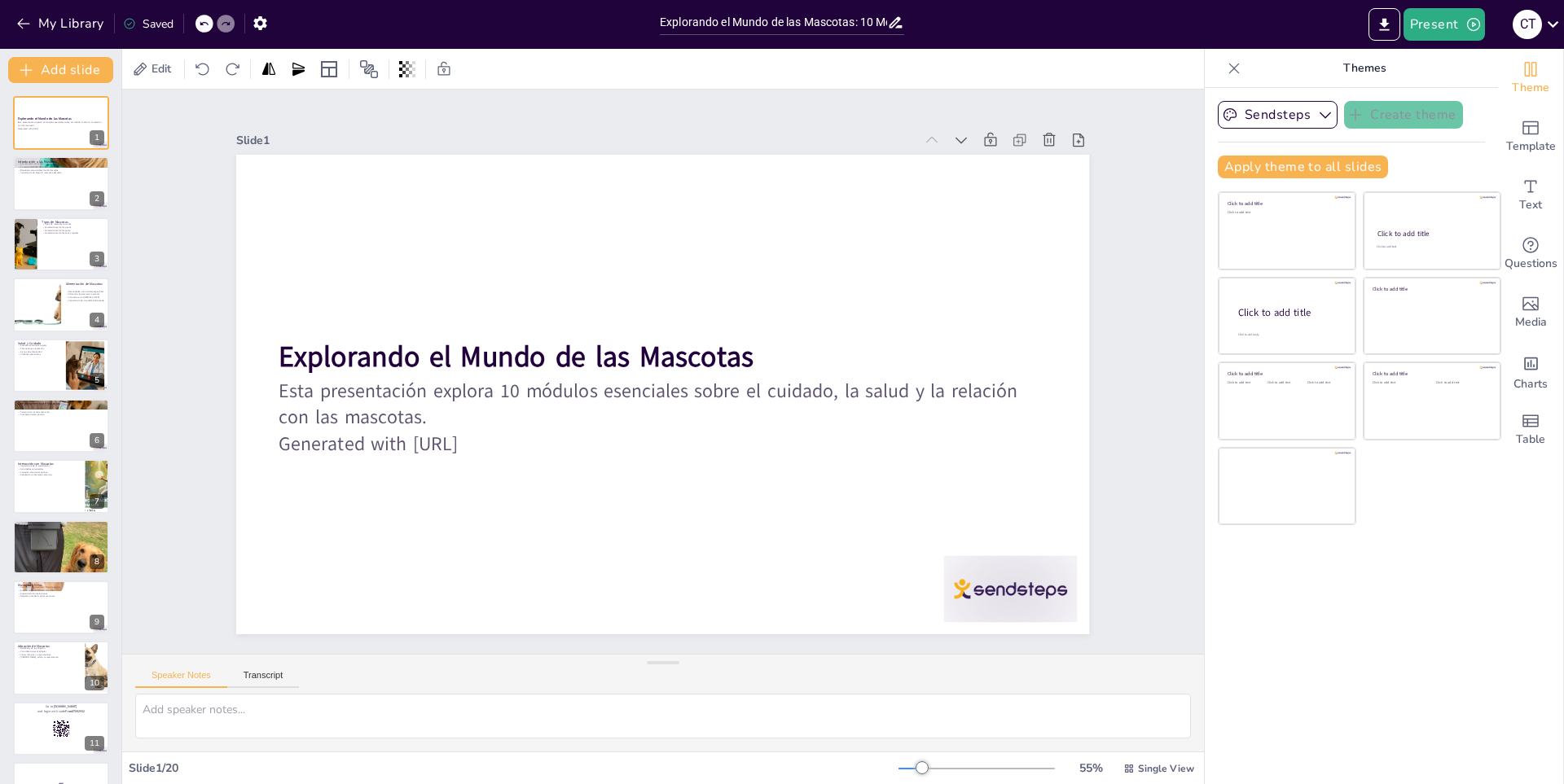
checkbox input "true"
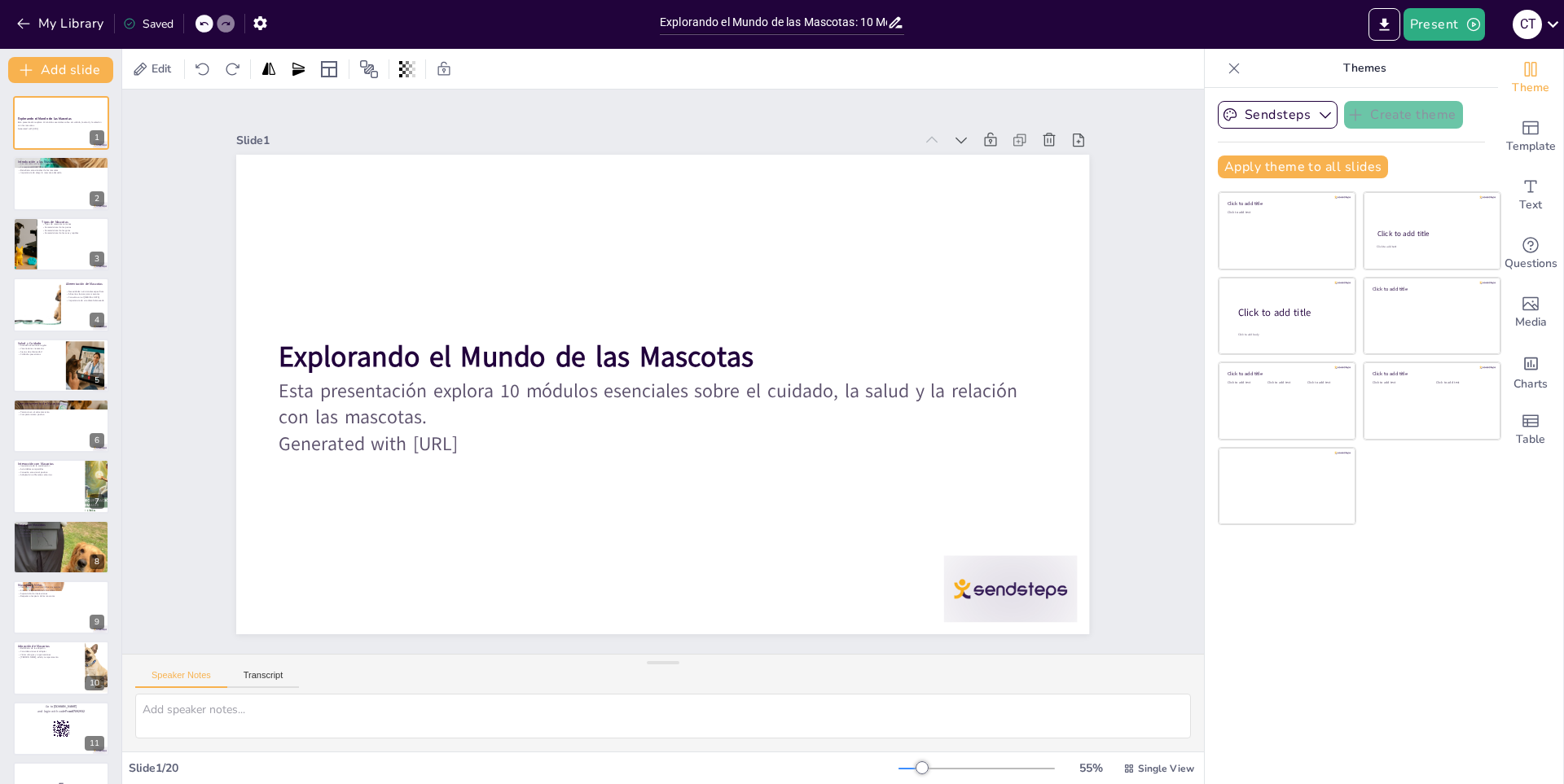
checkbox input "true"
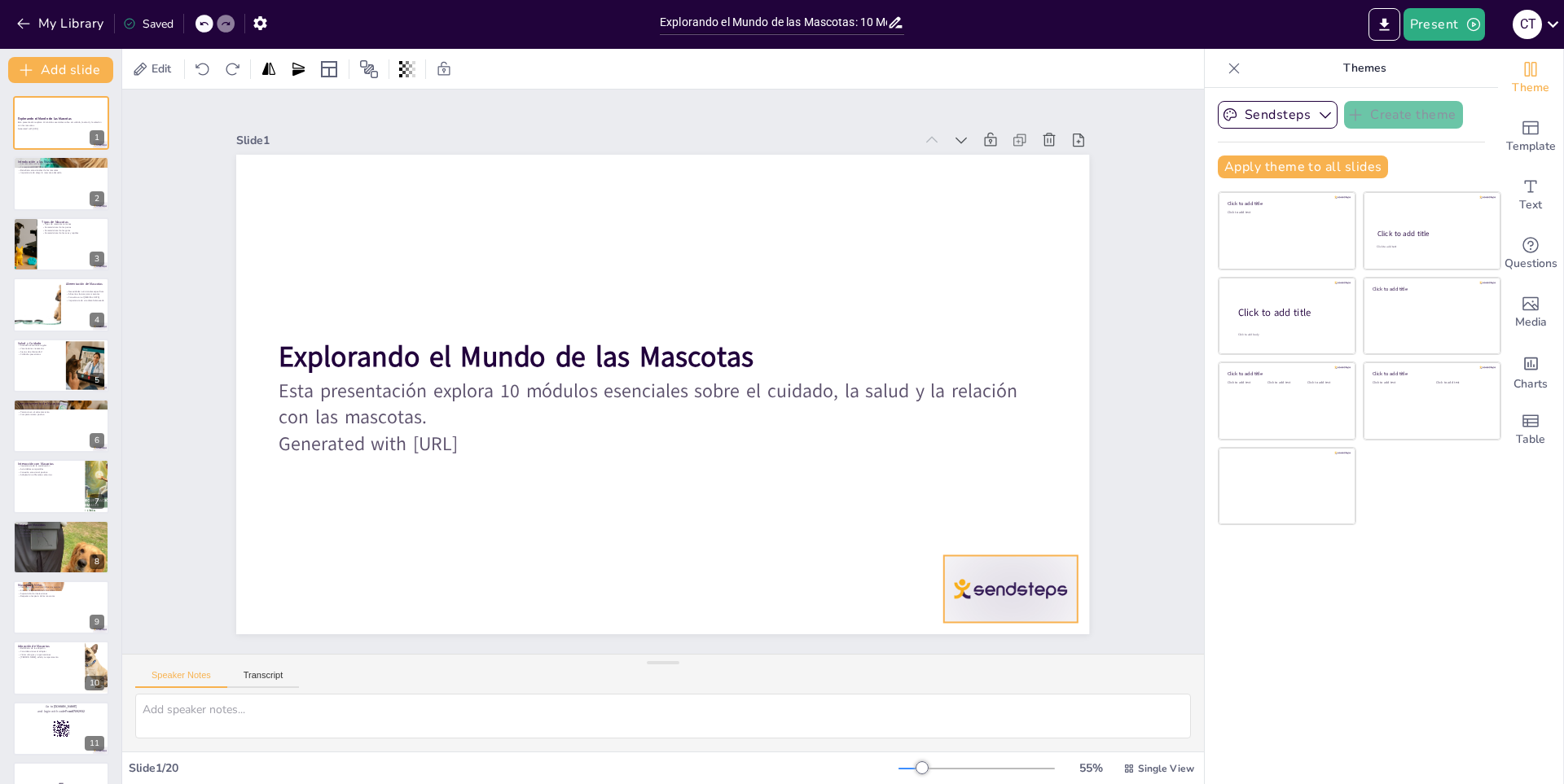
checkbox input "true"
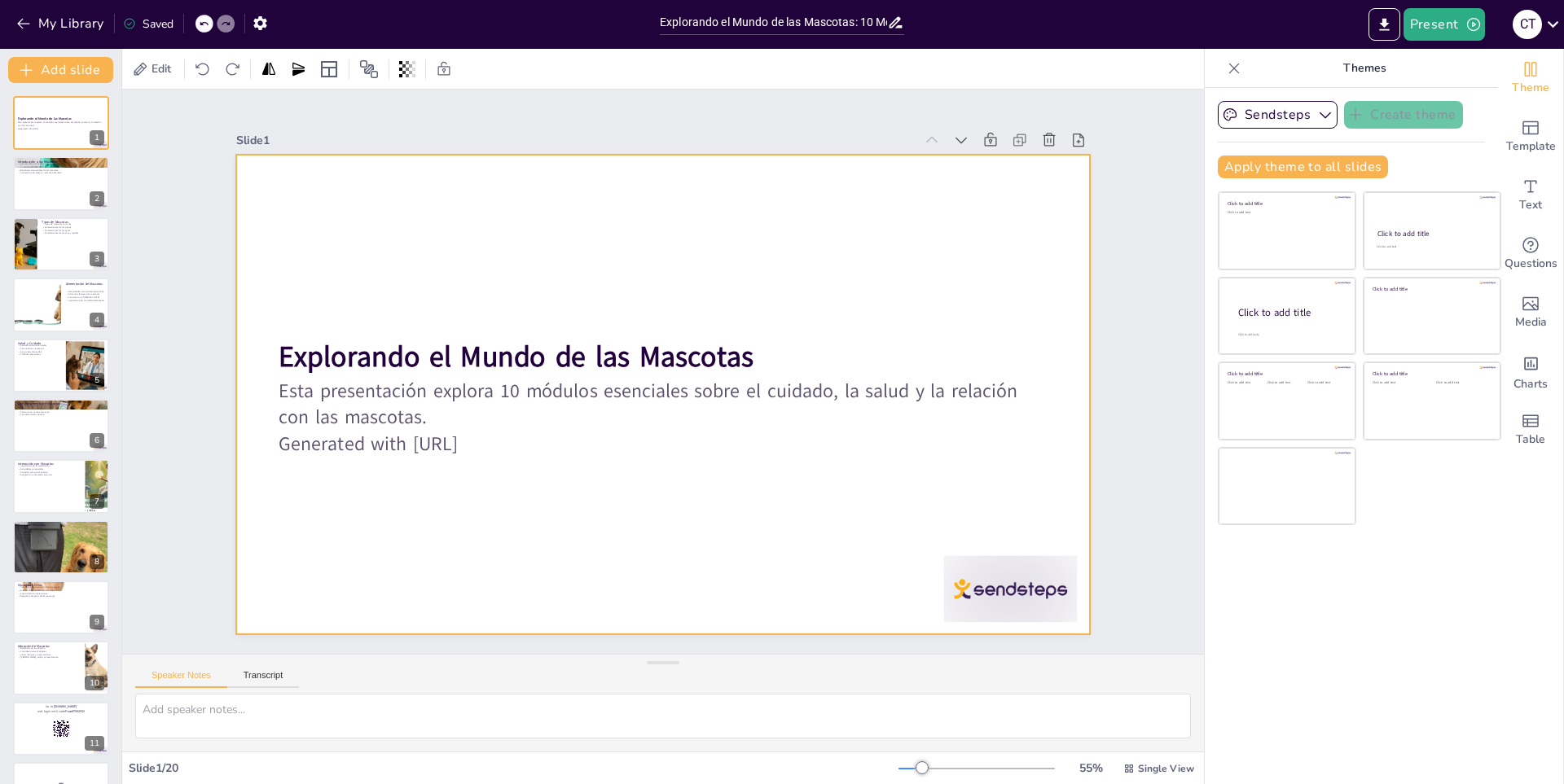
checkbox input "true"
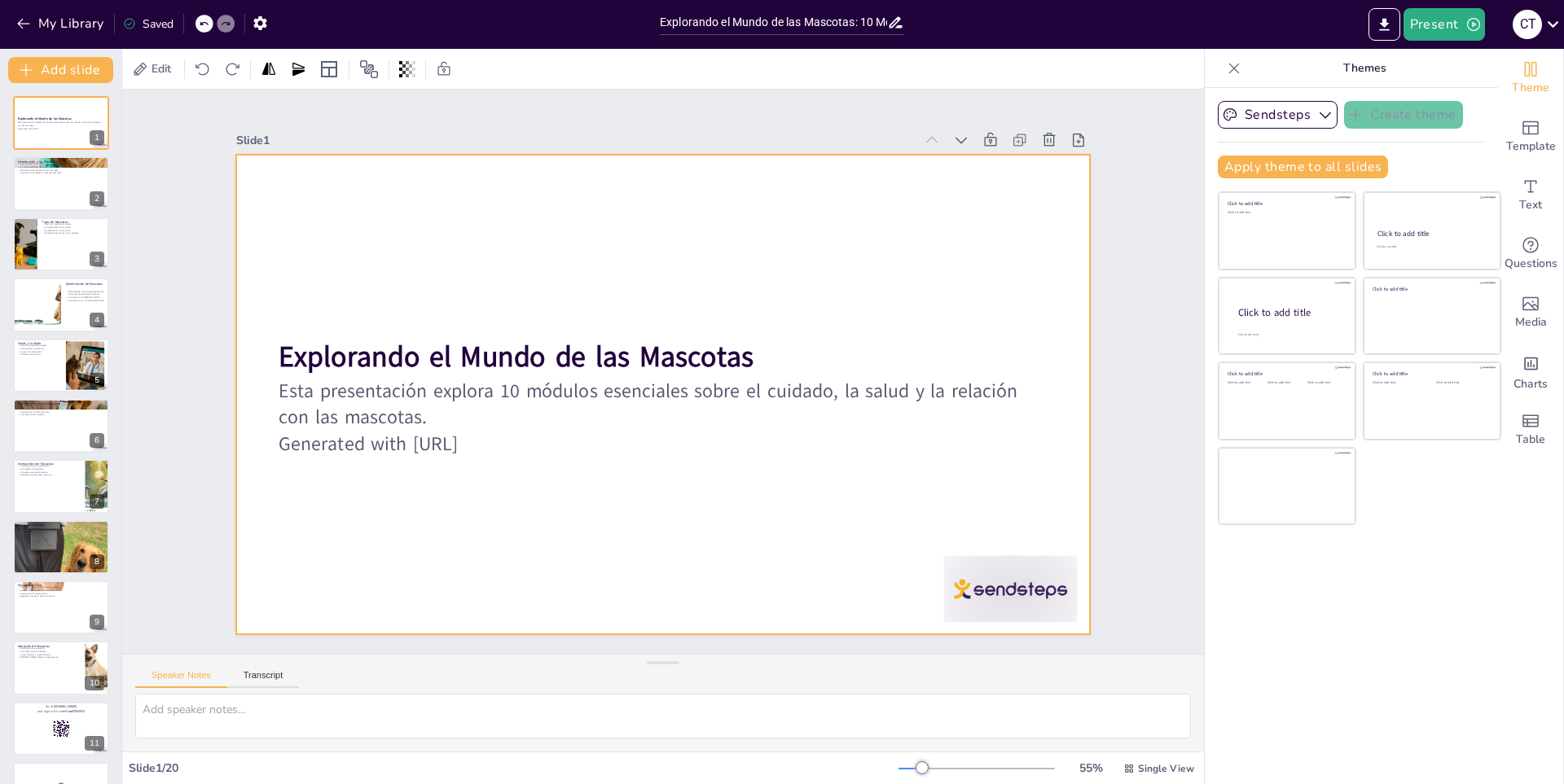
checkbox input "true"
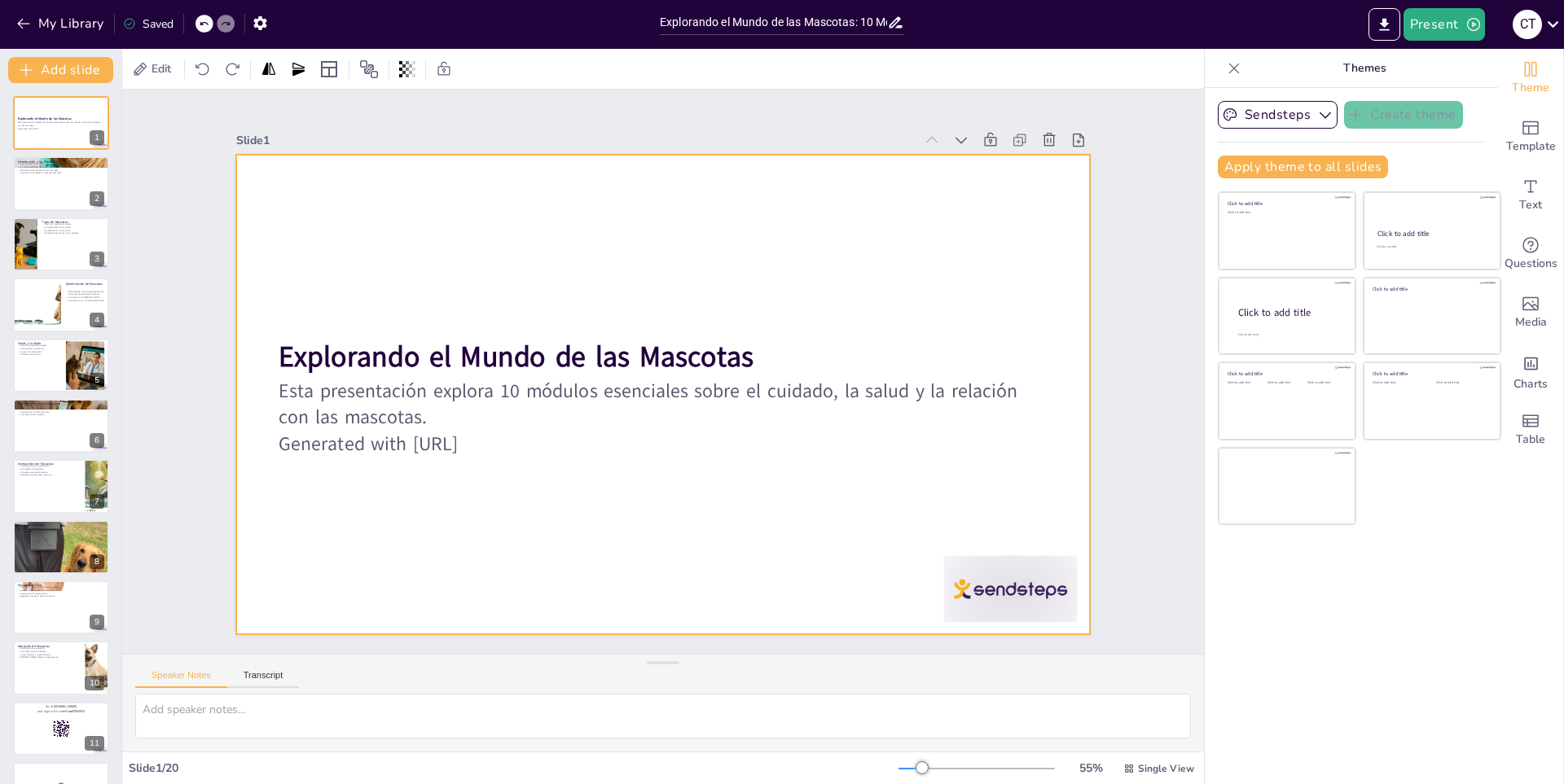
checkbox input "true"
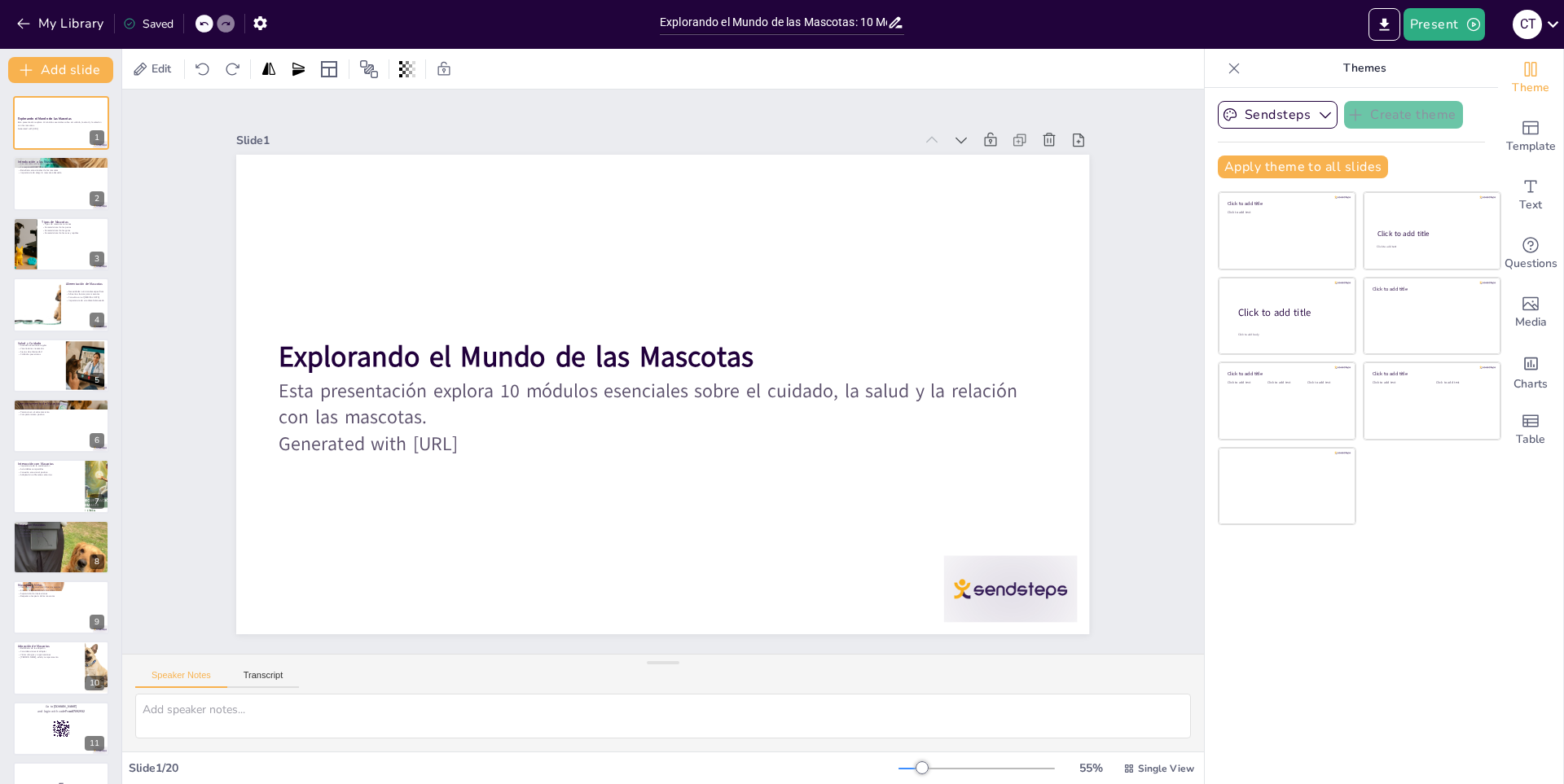
drag, startPoint x: 1172, startPoint y: 639, endPoint x: 1177, endPoint y: 650, distance: 12.1
click at [1173, 641] on div "Slide 1 Explorando el Mundo de las Mascotas Esta presentación explora 10 módulo…" at bounding box center [662, 372] width 1218 height 955
checkbox input "true"
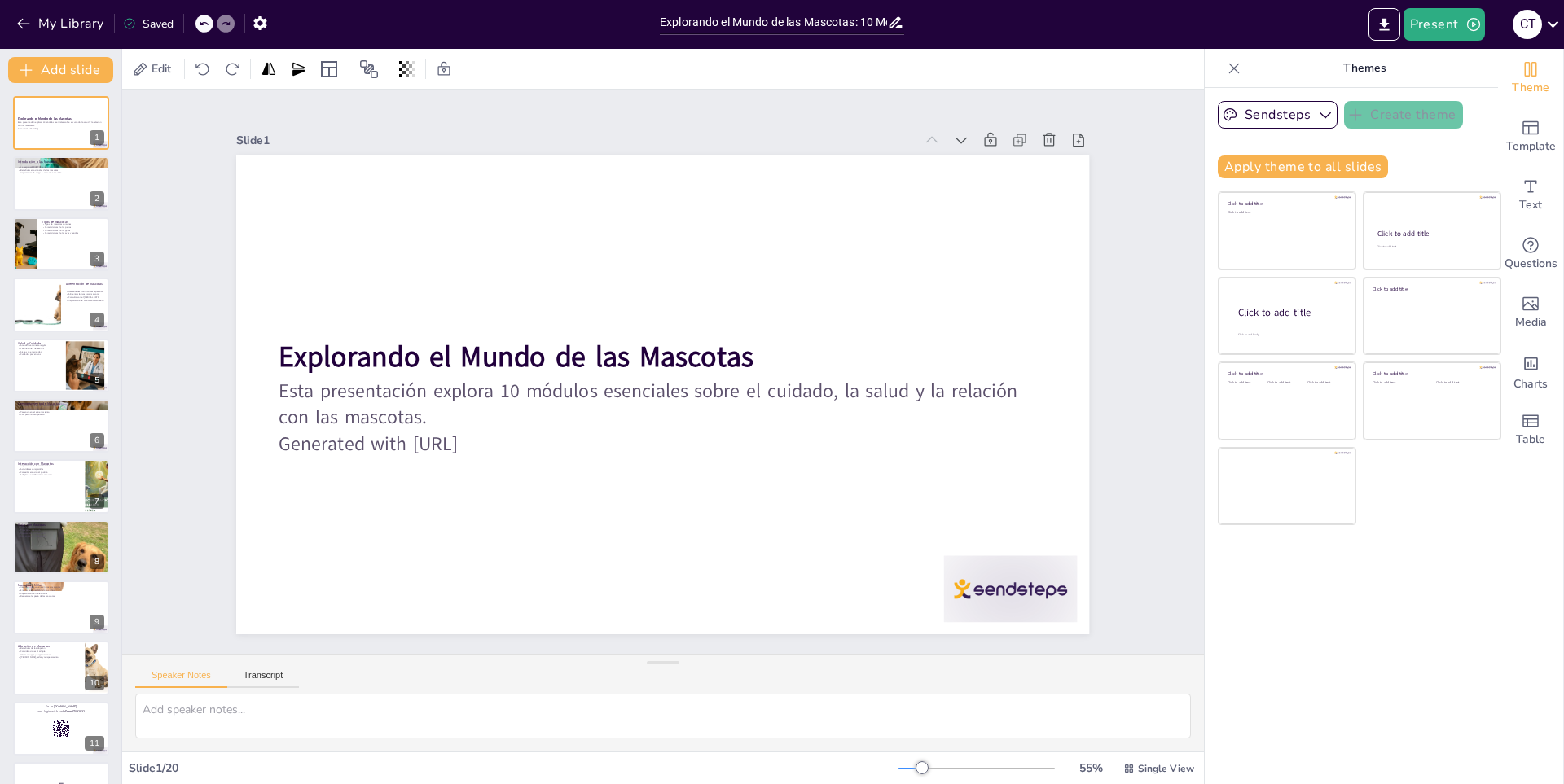
checkbox input "true"
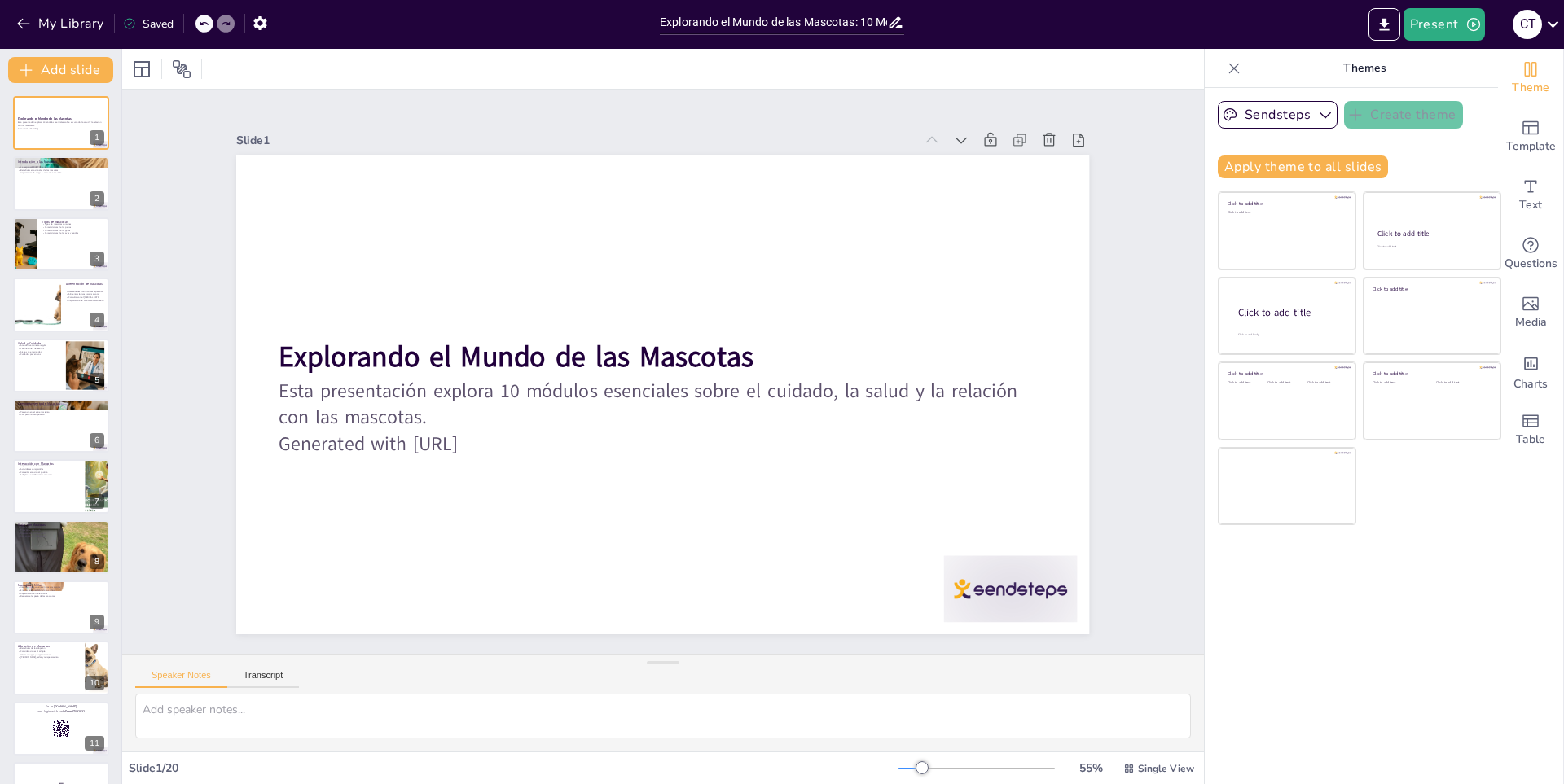
checkbox input "true"
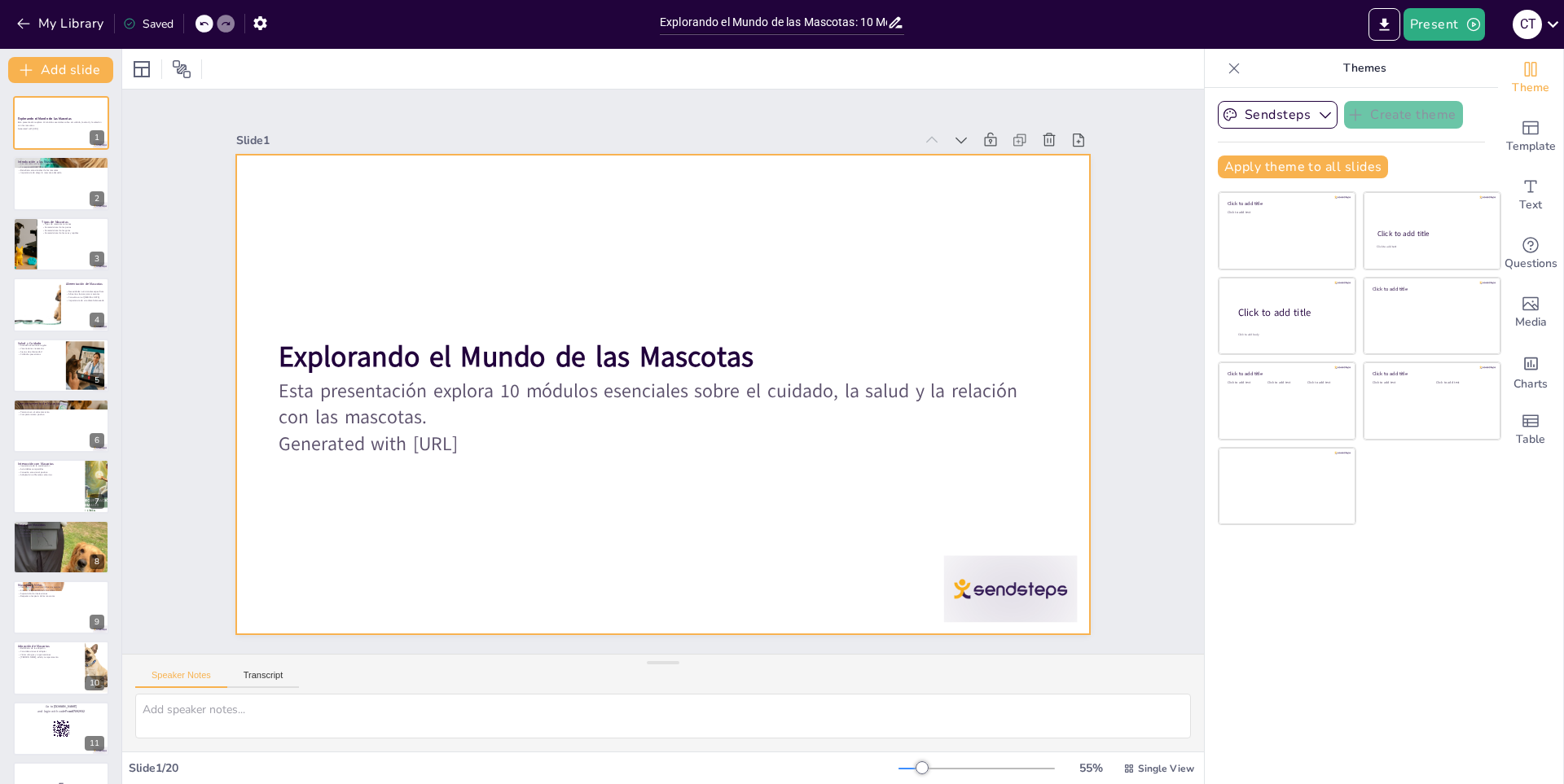
checkbox input "true"
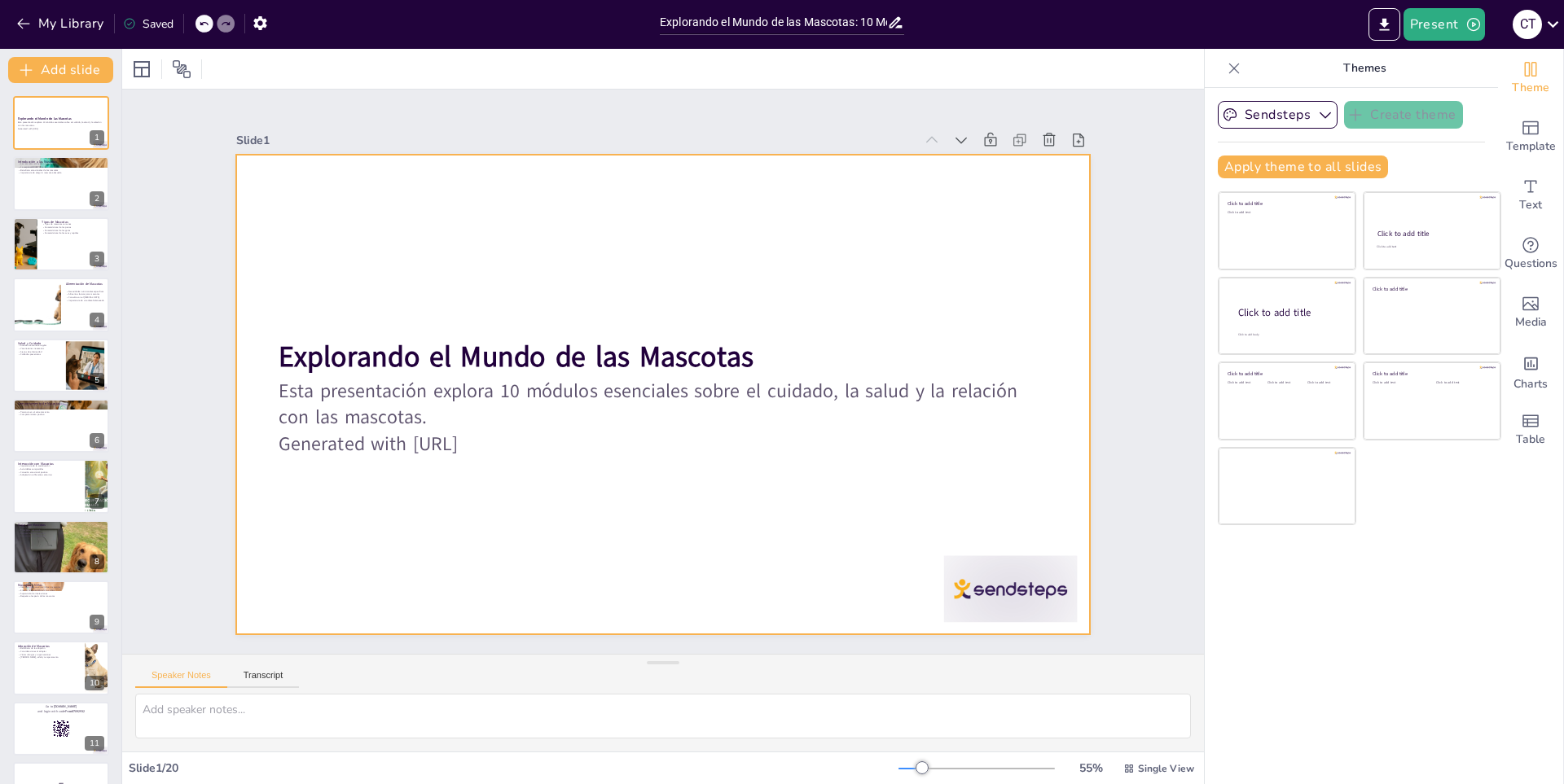
checkbox input "true"
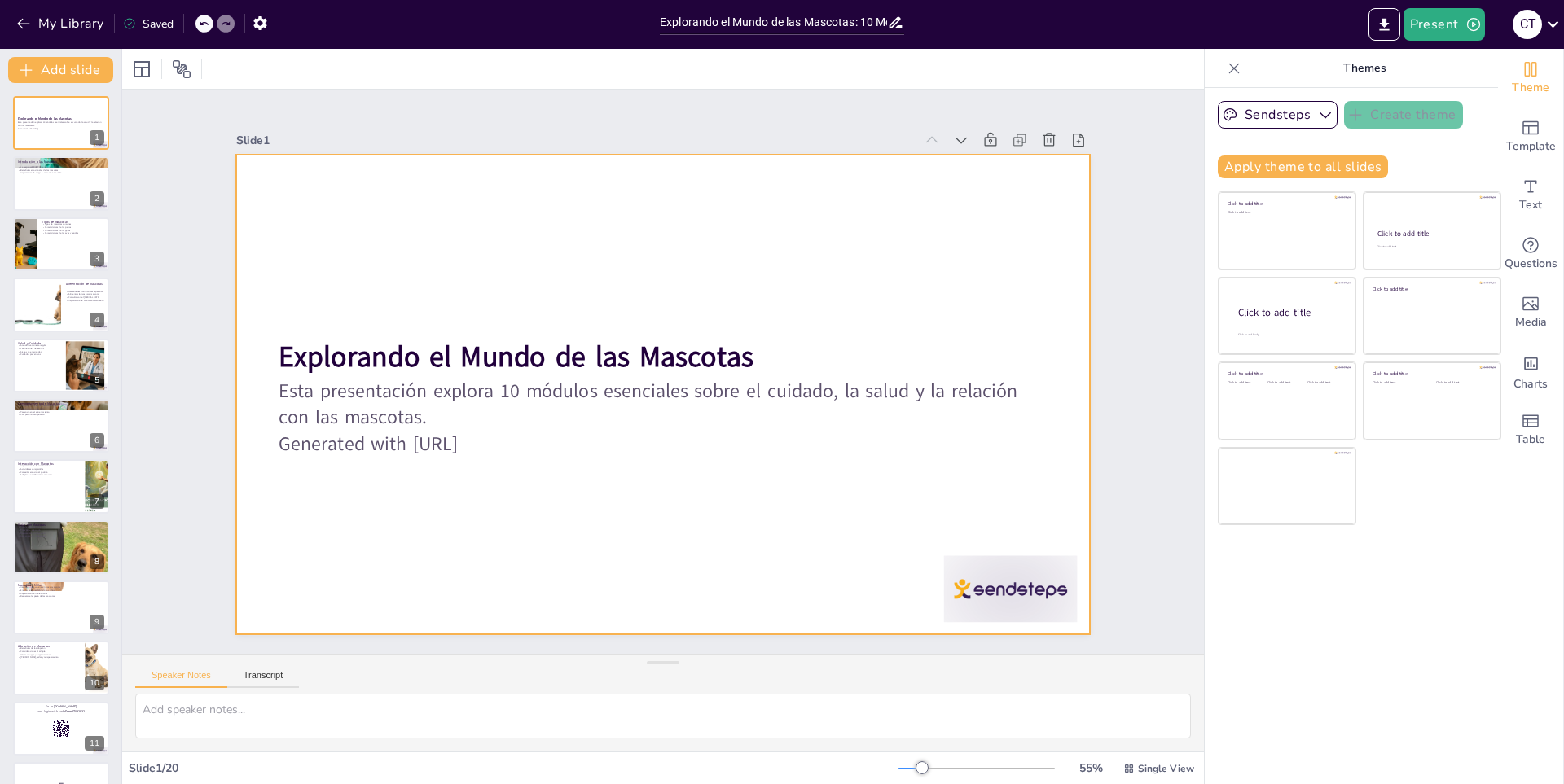
checkbox input "true"
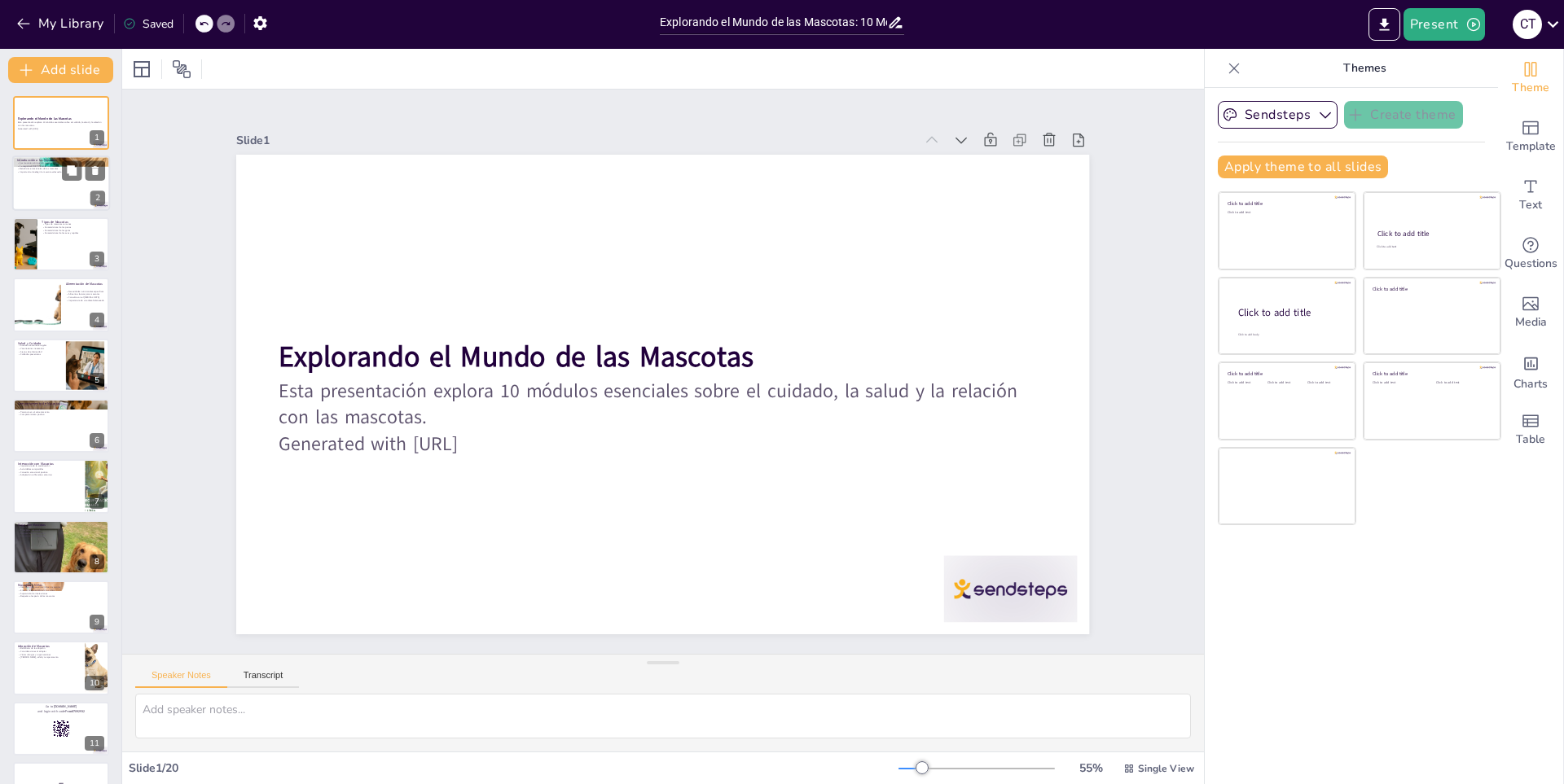
click at [77, 196] on div at bounding box center [61, 184] width 97 height 55
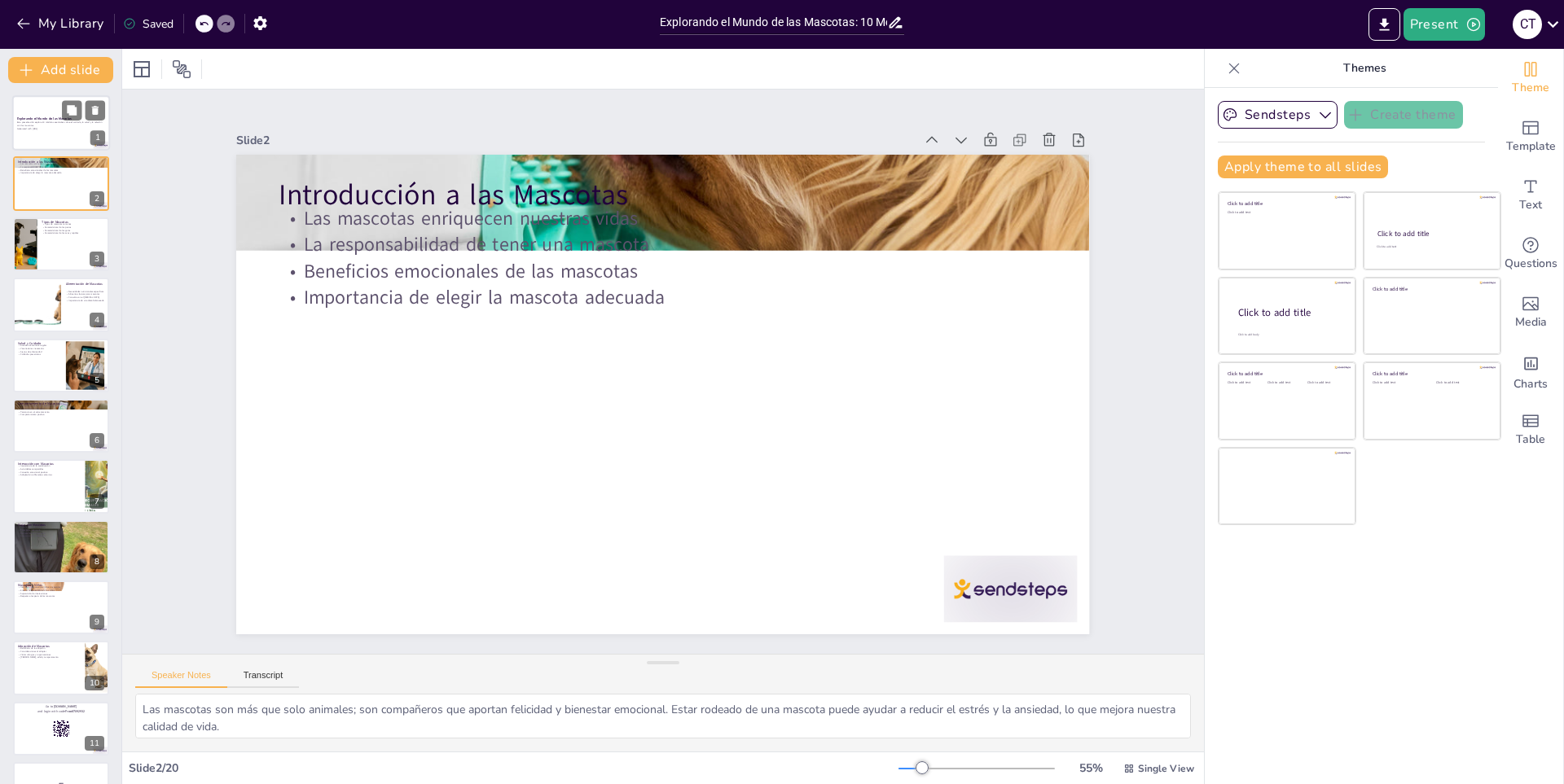
click at [22, 97] on div at bounding box center [61, 123] width 97 height 55
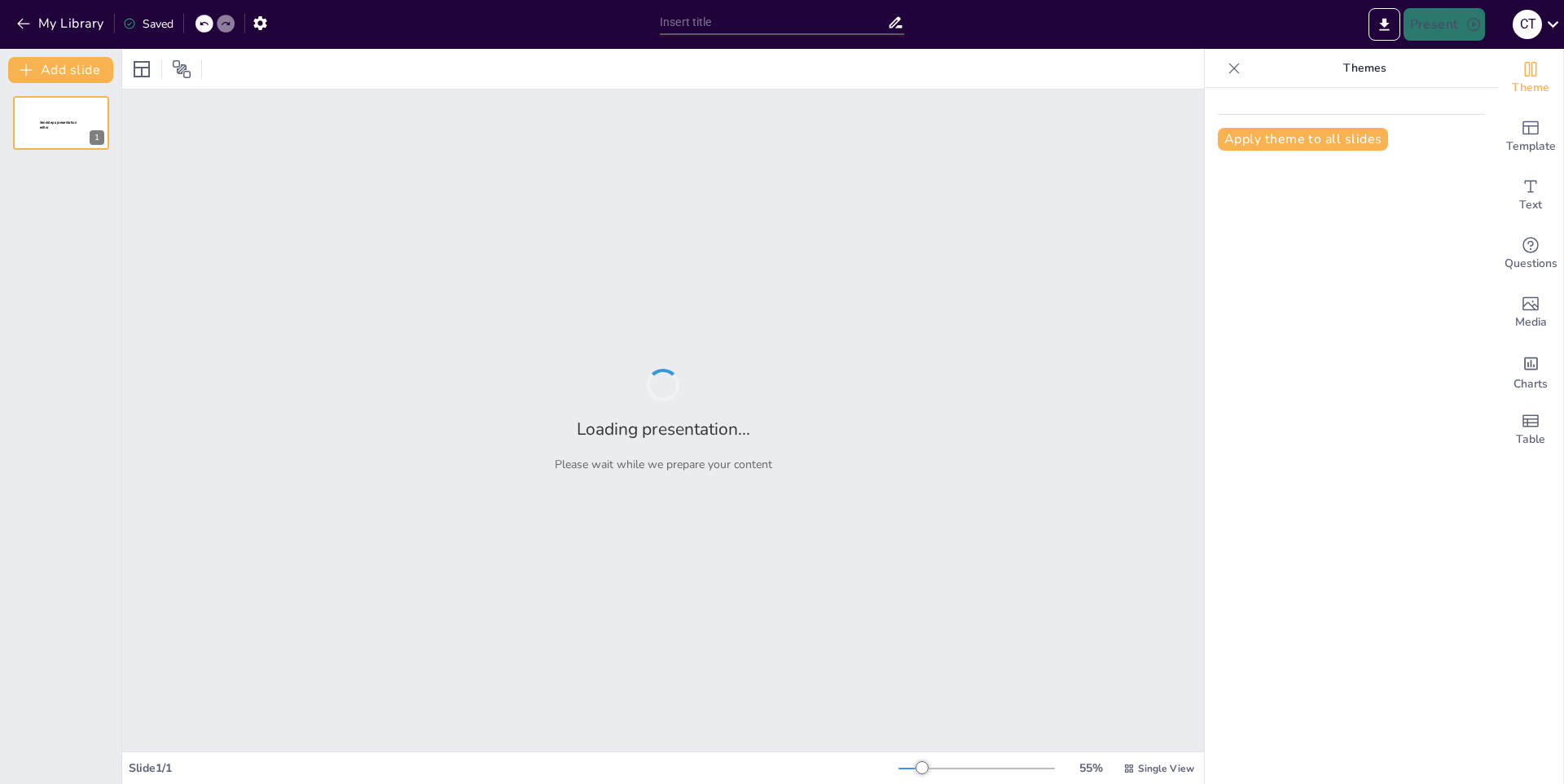
type input "Explorando el Mundo de las Mascotas: 10 Módulos Esenciales"
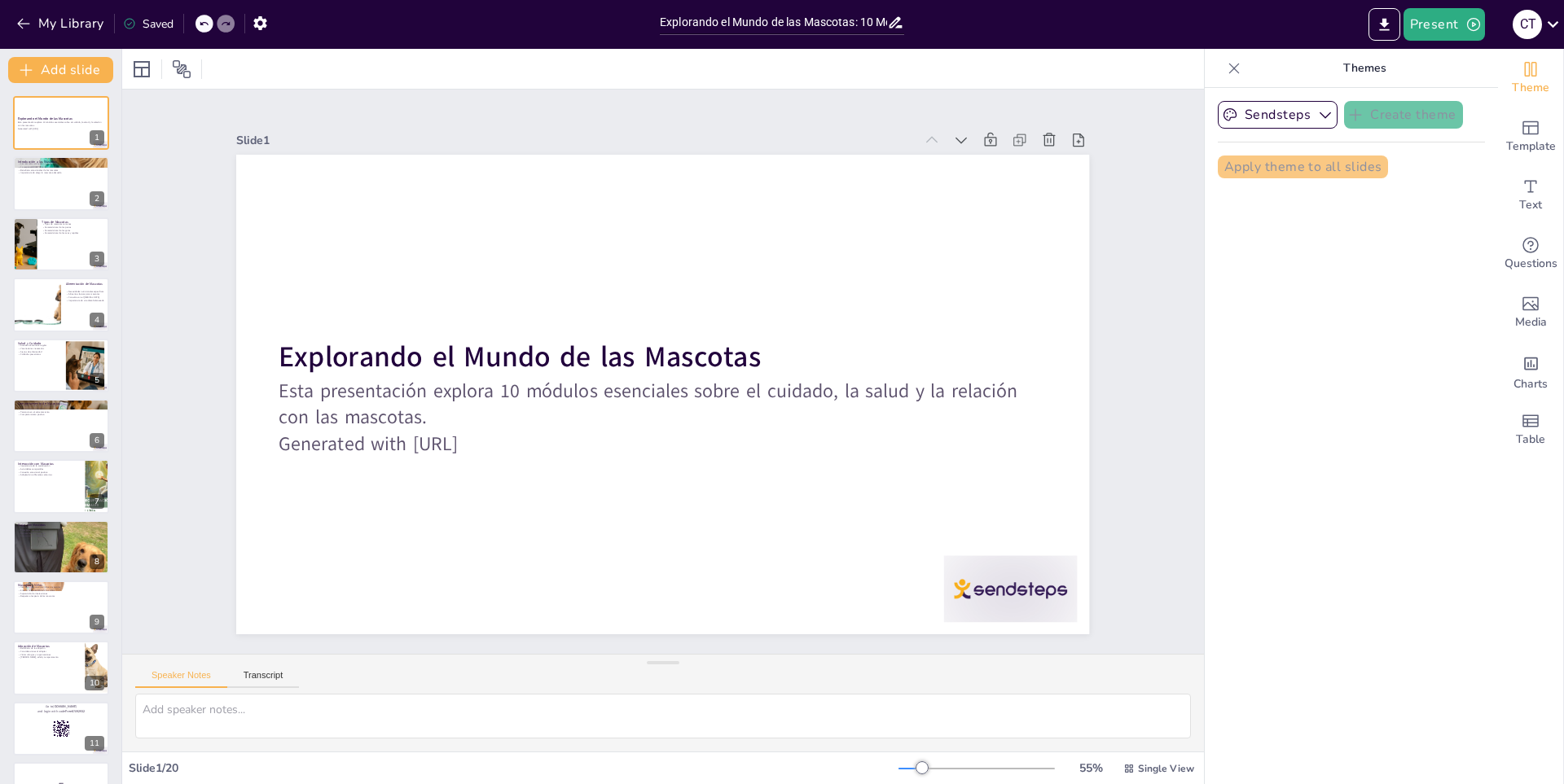
checkbox input "true"
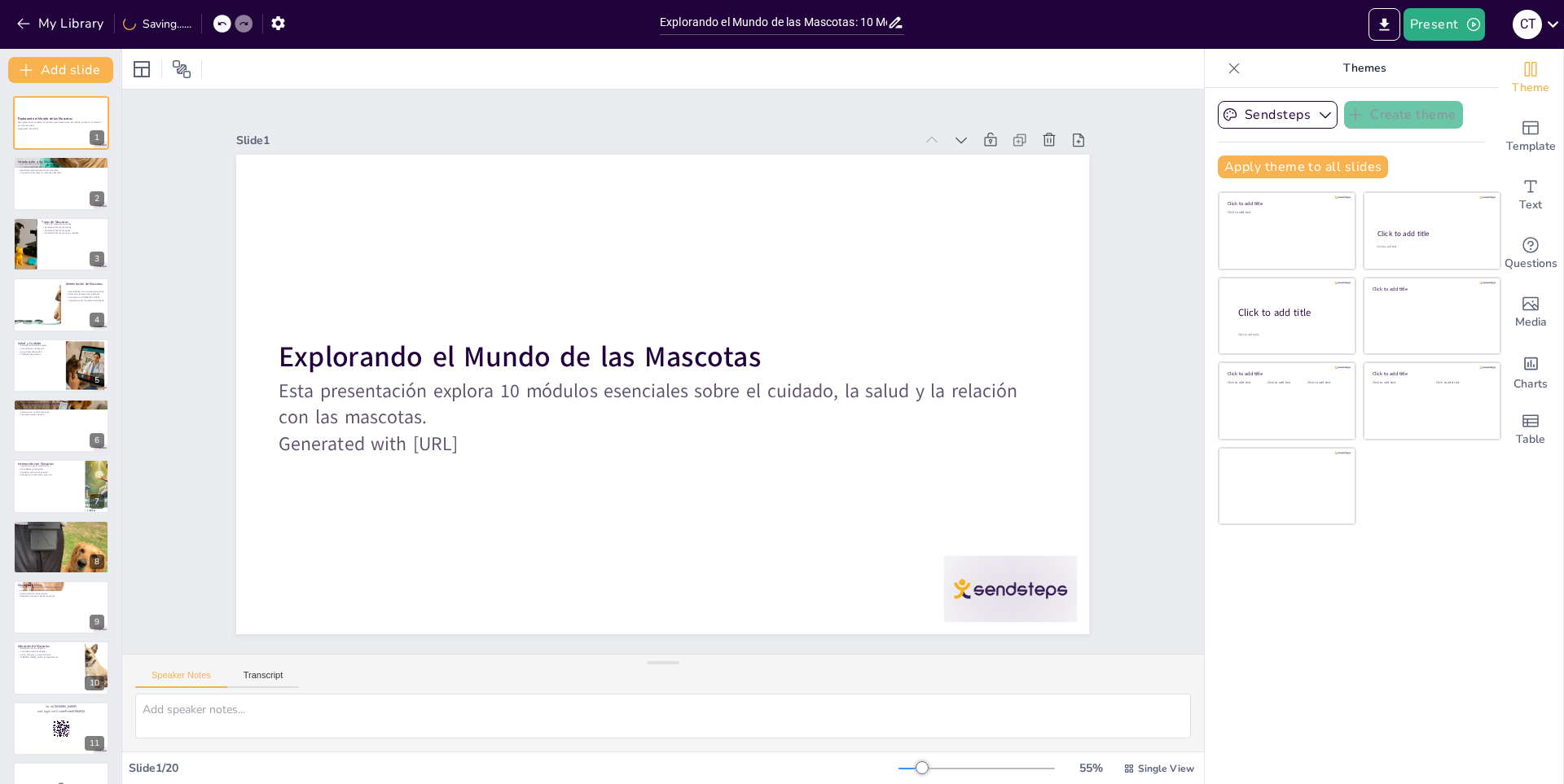
checkbox input "true"
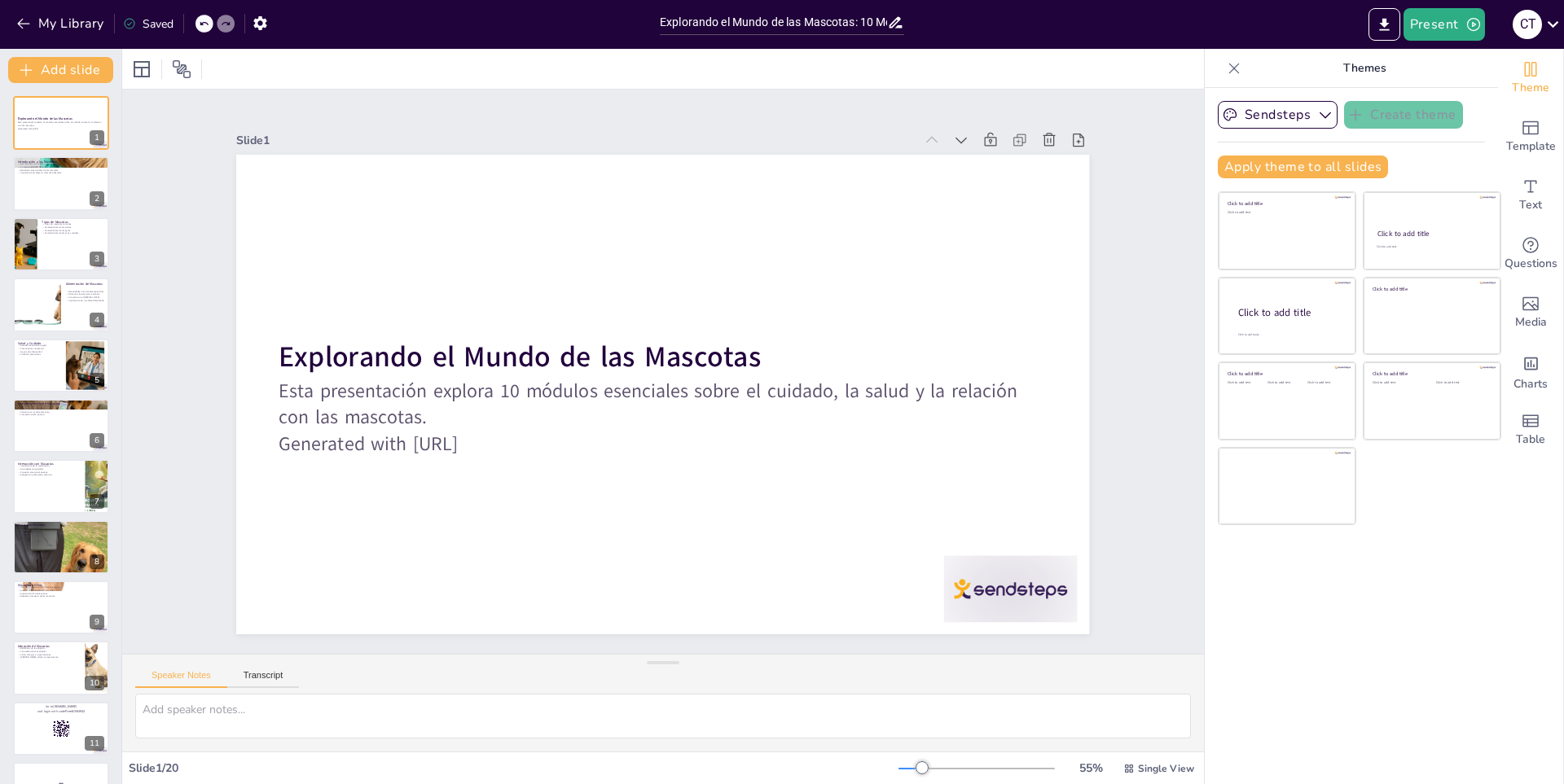
checkbox input "true"
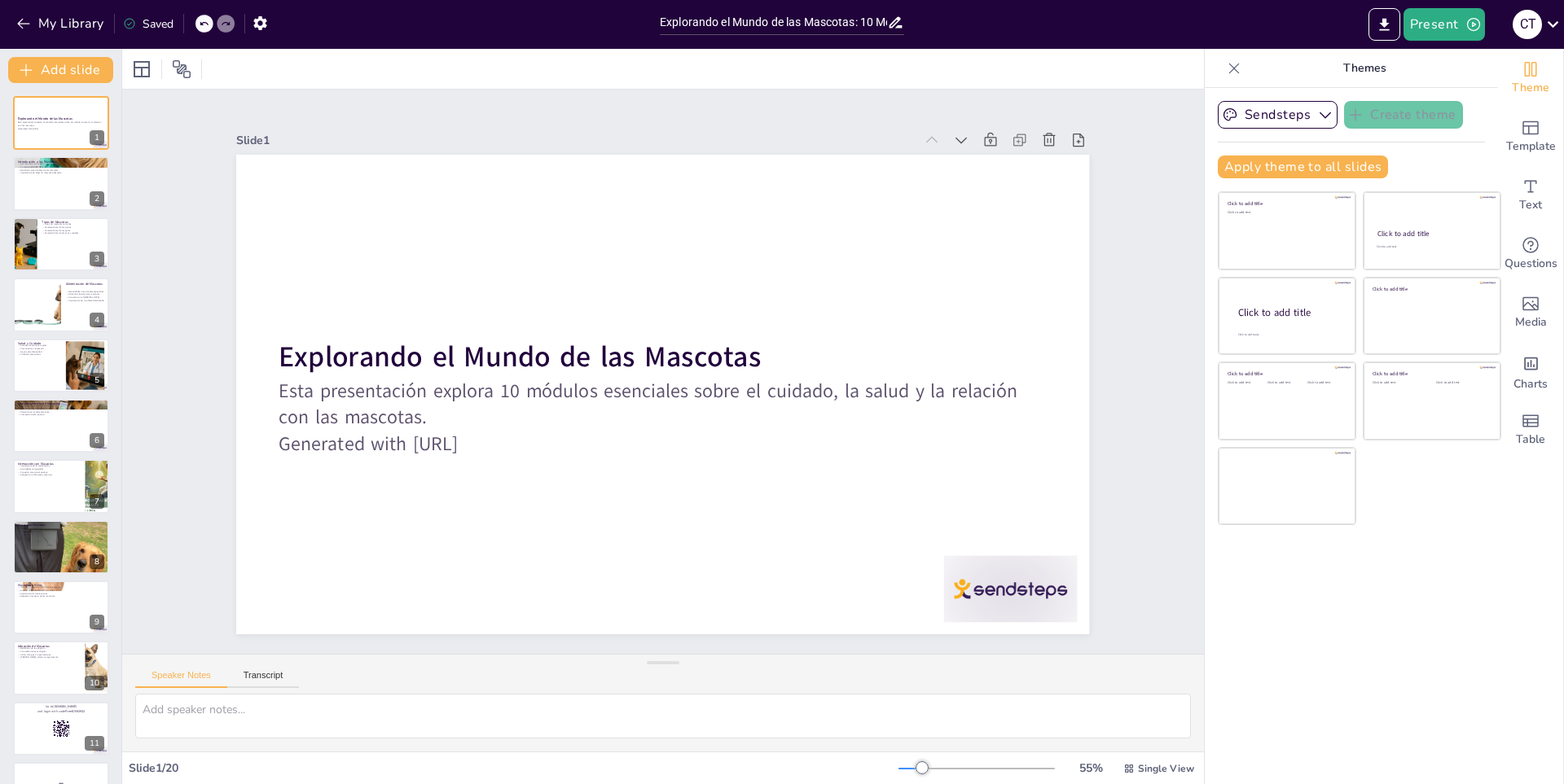
checkbox input "true"
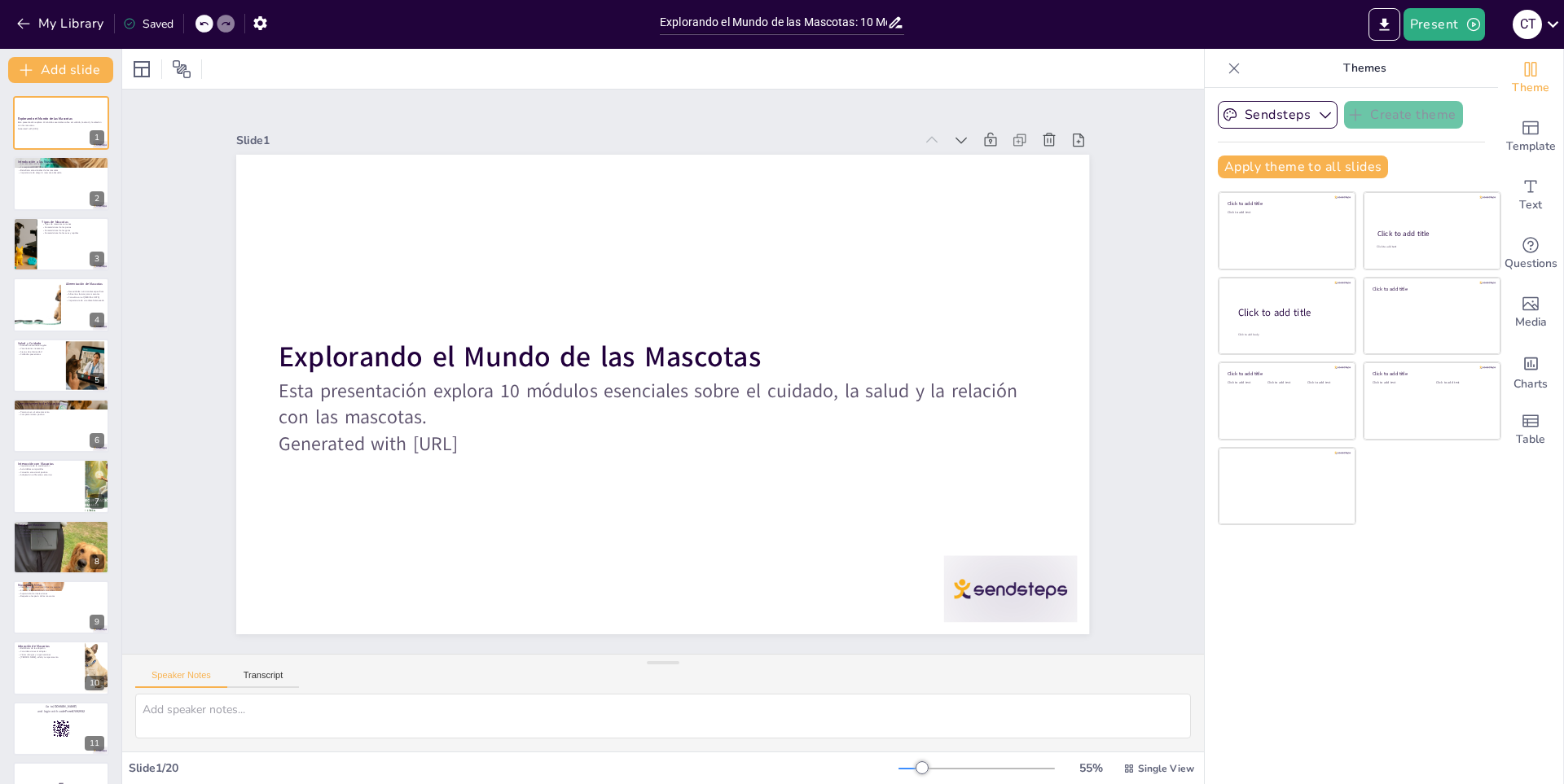
checkbox input "true"
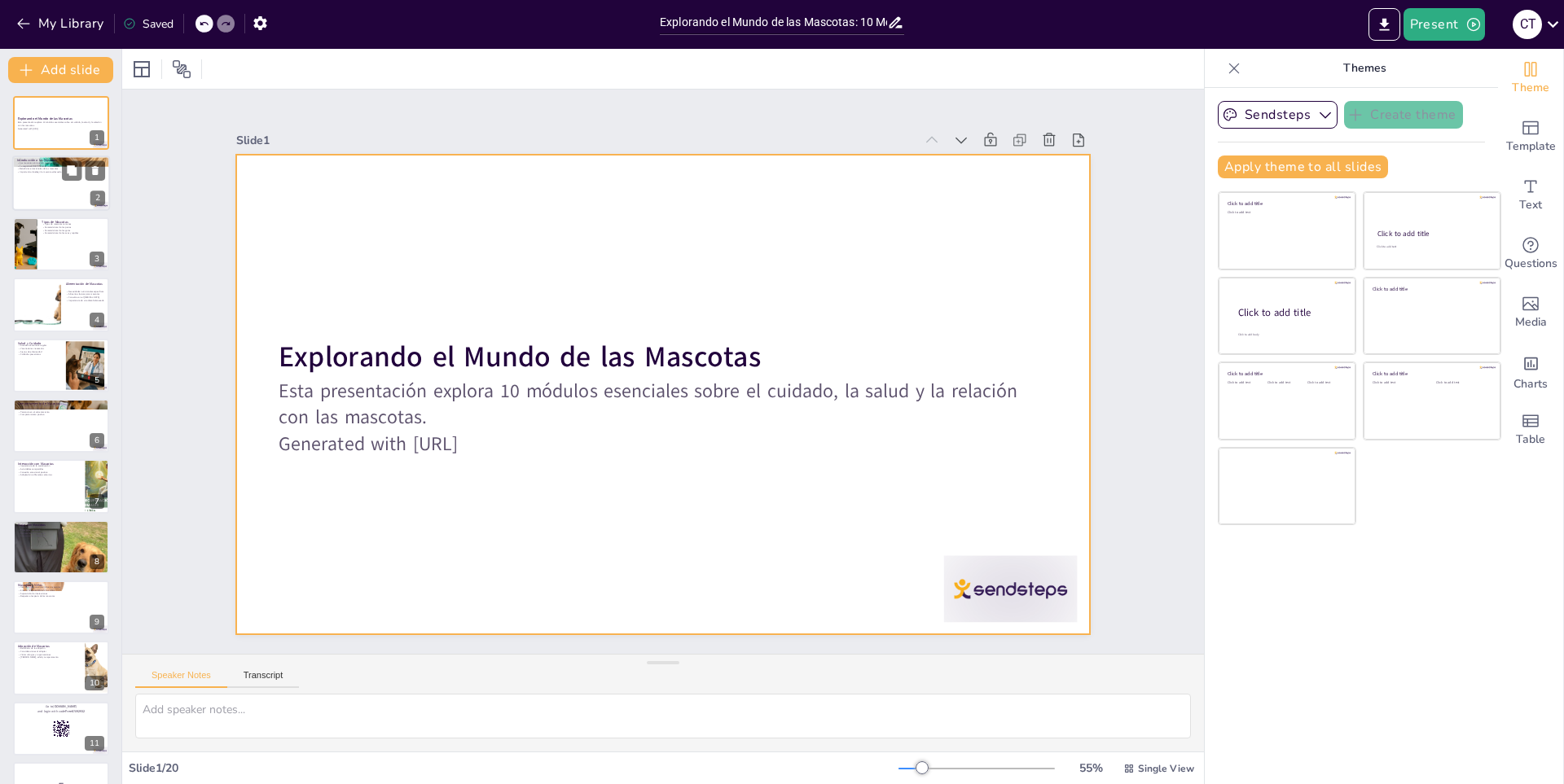
checkbox input "true"
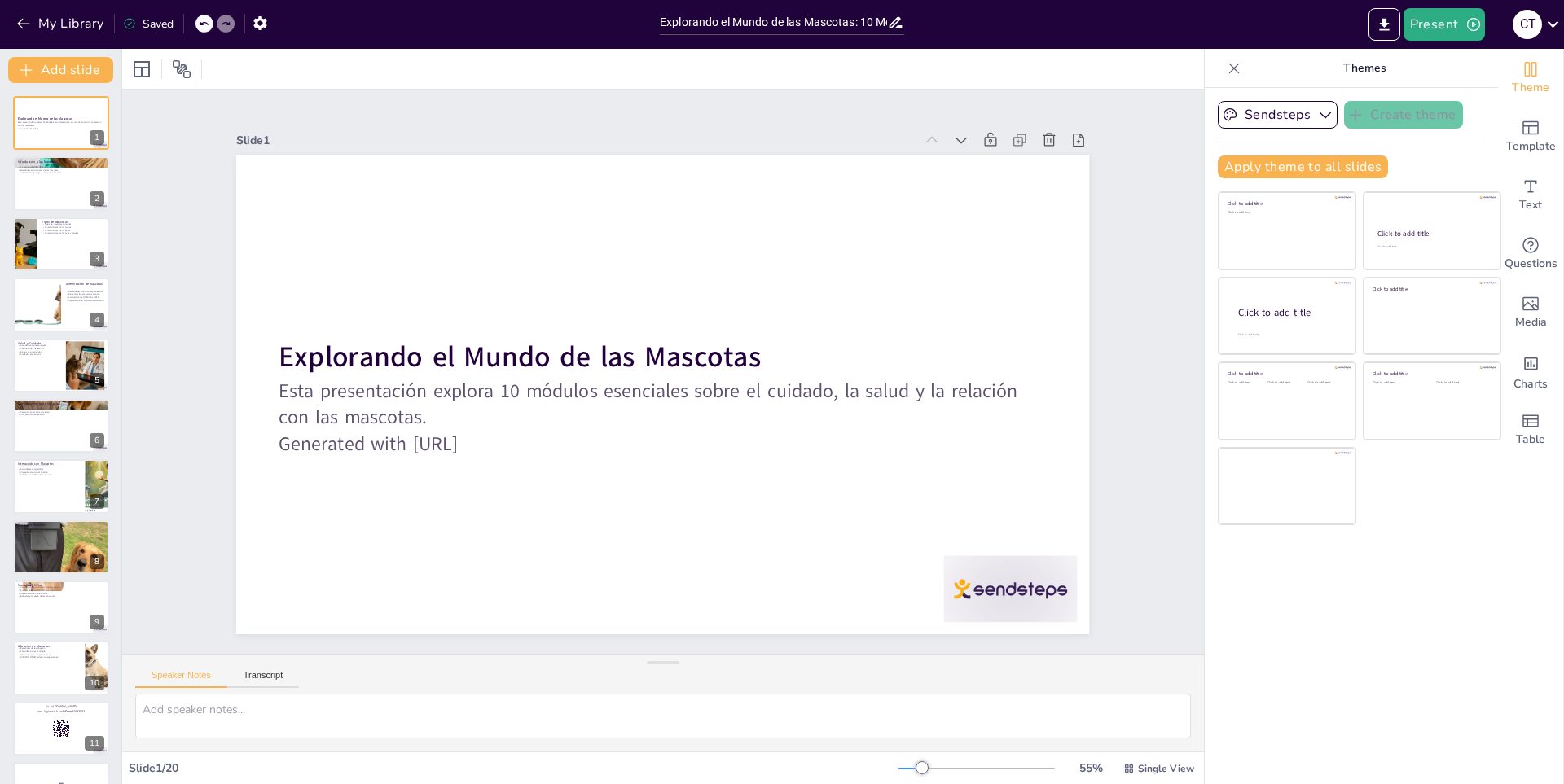
checkbox input "true"
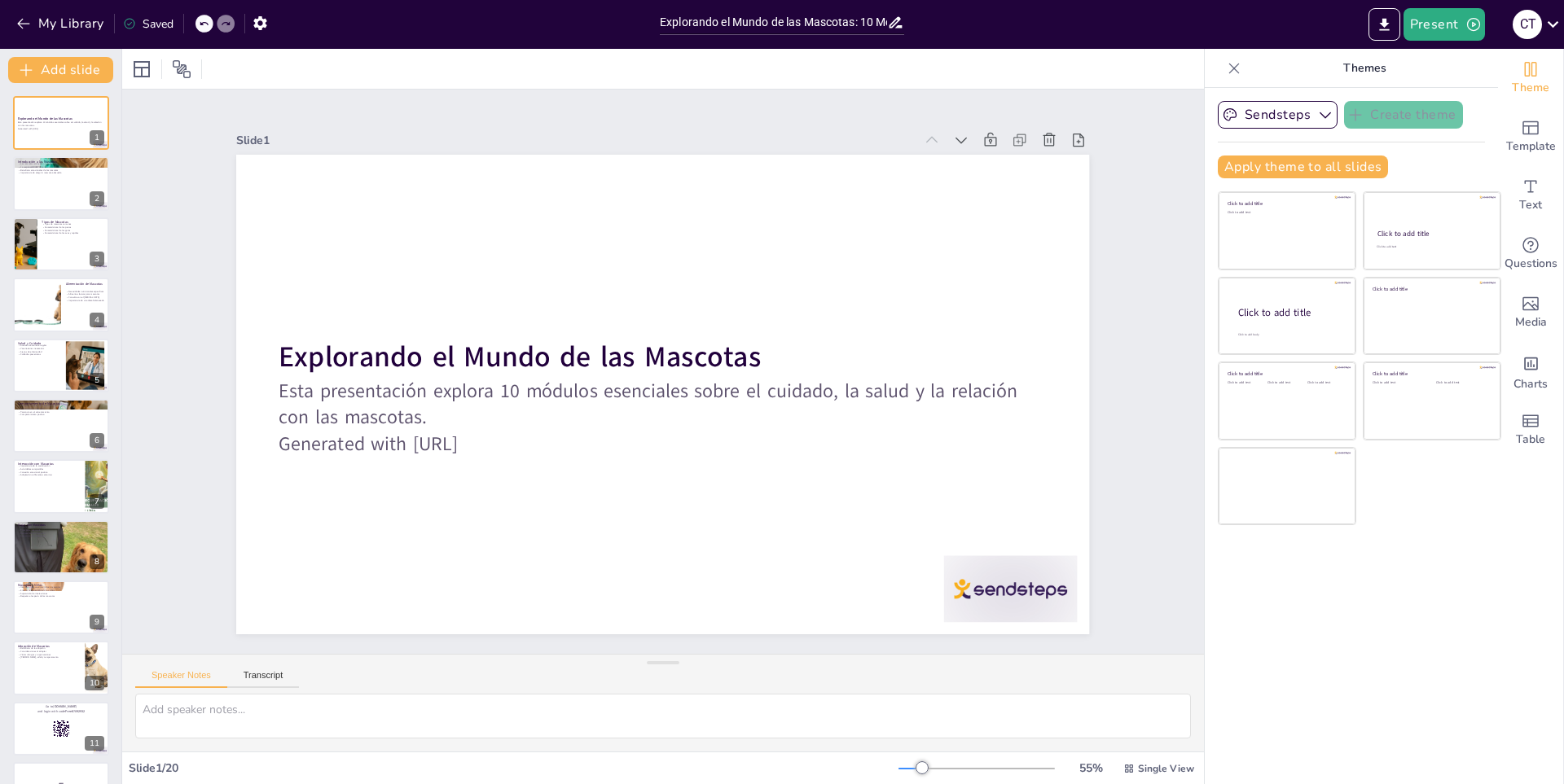
checkbox input "true"
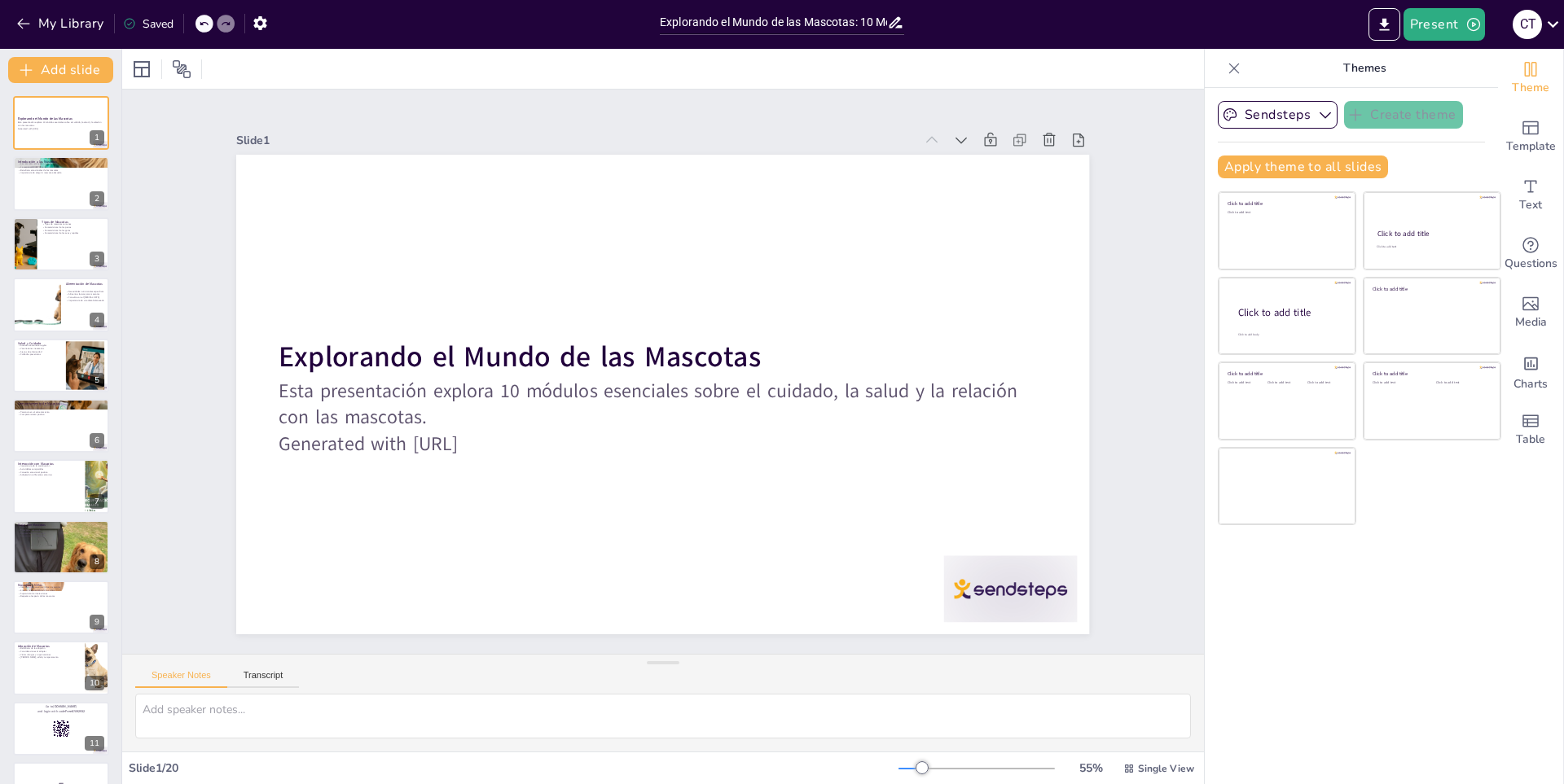
checkbox input "true"
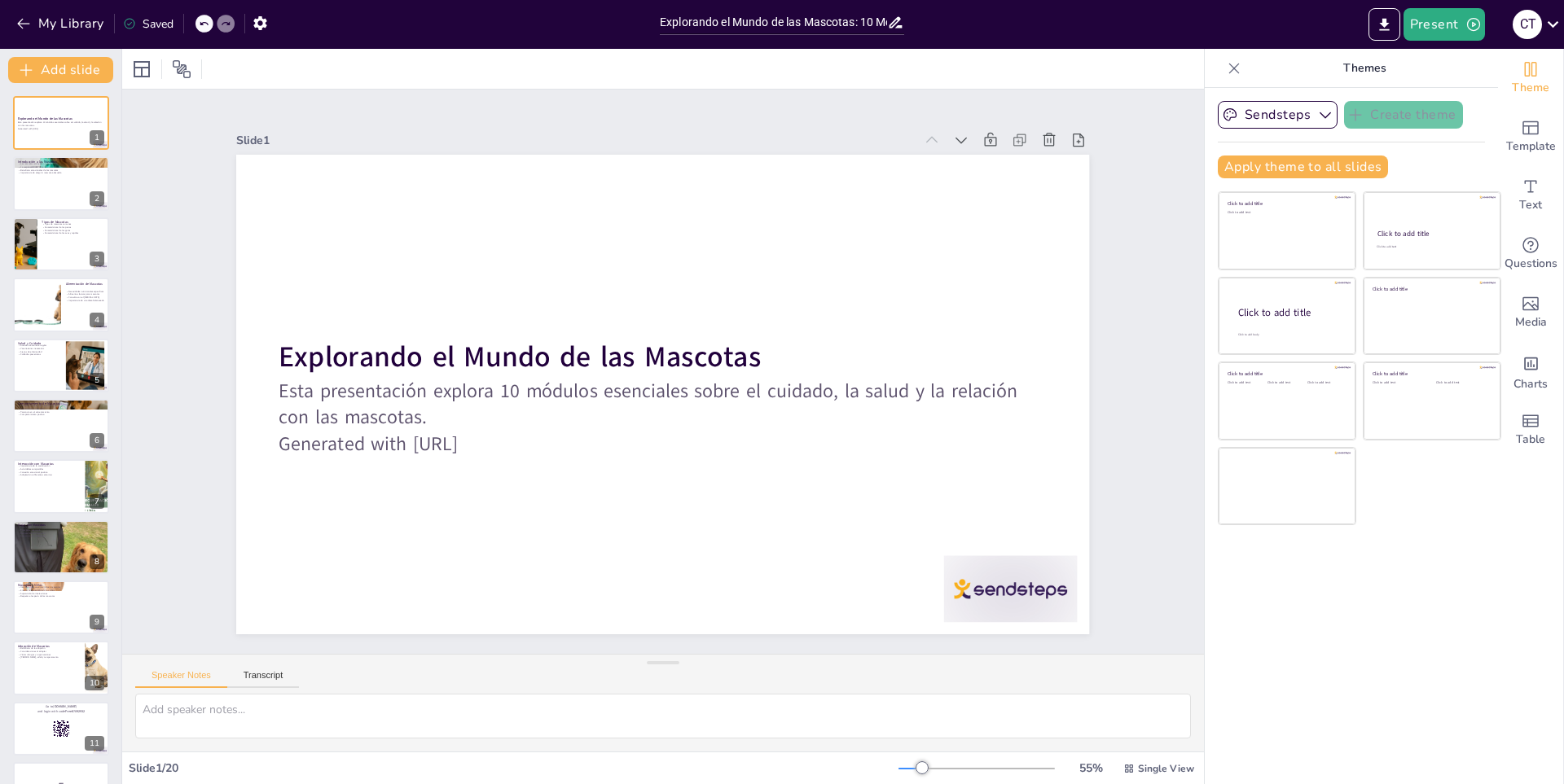
checkbox input "true"
